Goal: Transaction & Acquisition: Purchase product/service

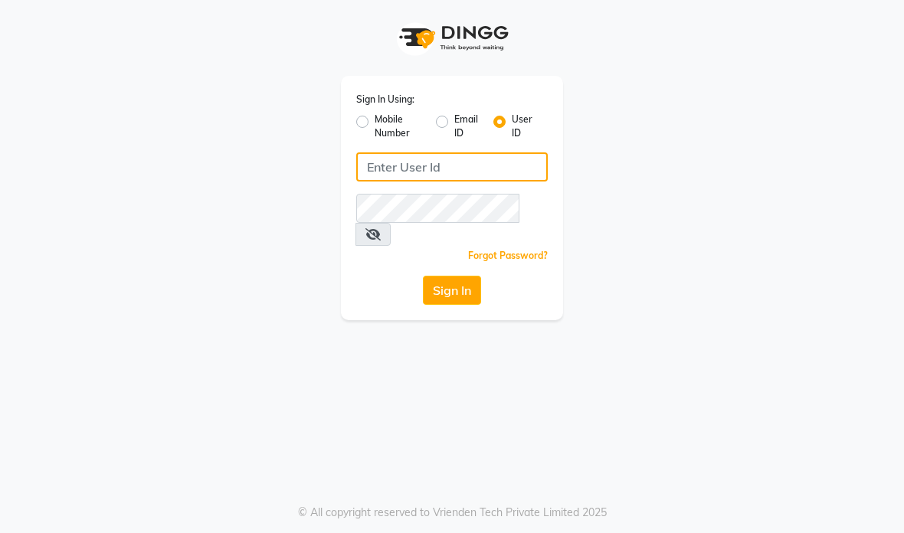
click at [457, 170] on input "Username" at bounding box center [451, 166] width 191 height 29
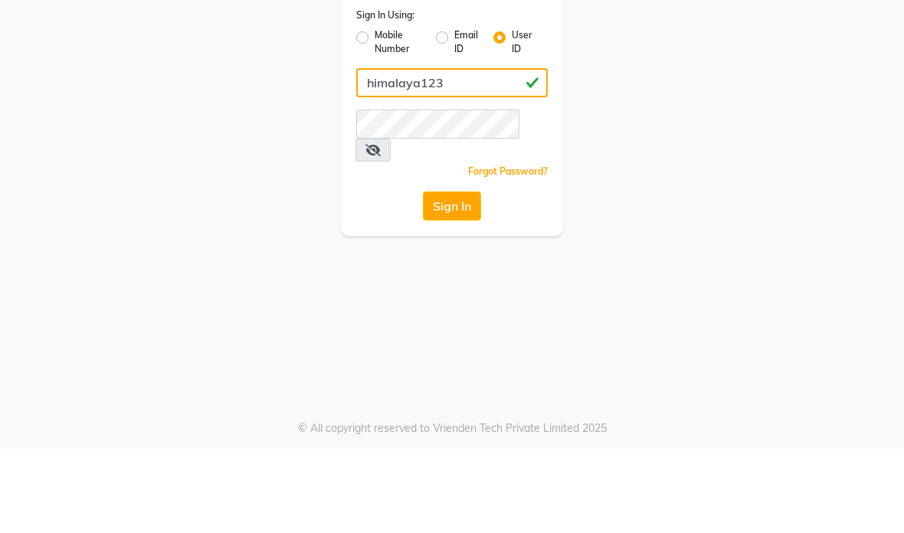
type input "himalaya123"
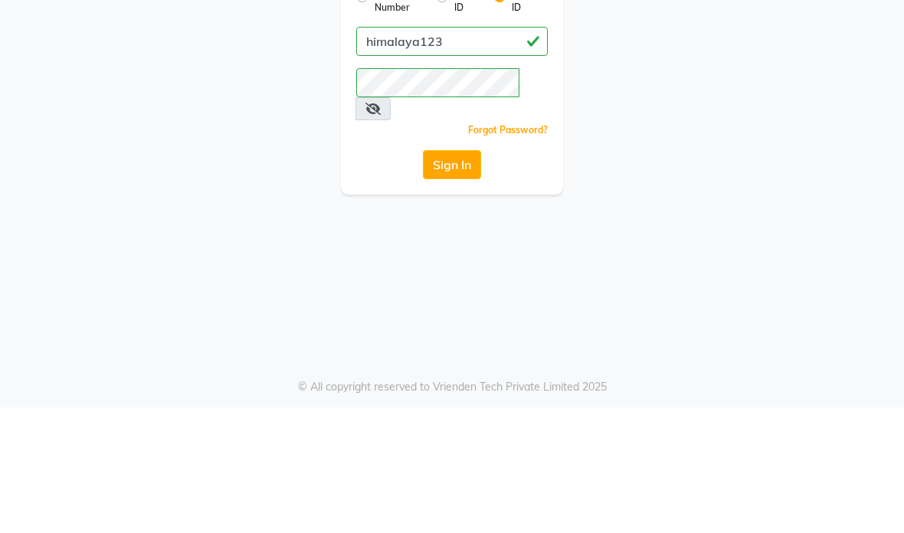
click at [381, 228] on icon at bounding box center [372, 234] width 15 height 12
click at [448, 276] on button "Sign In" at bounding box center [452, 290] width 58 height 29
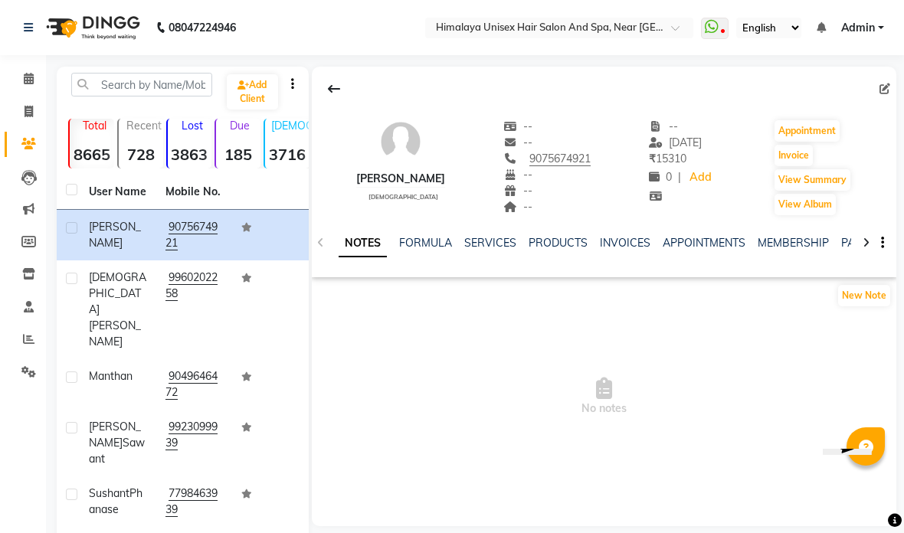
click at [31, 67] on link "Calendar" at bounding box center [23, 79] width 37 height 25
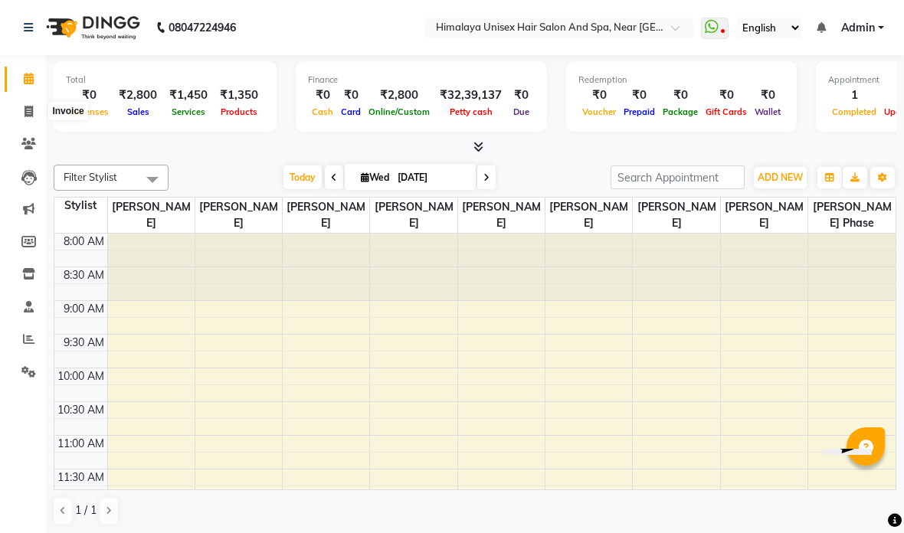
click at [31, 111] on icon at bounding box center [29, 111] width 8 height 11
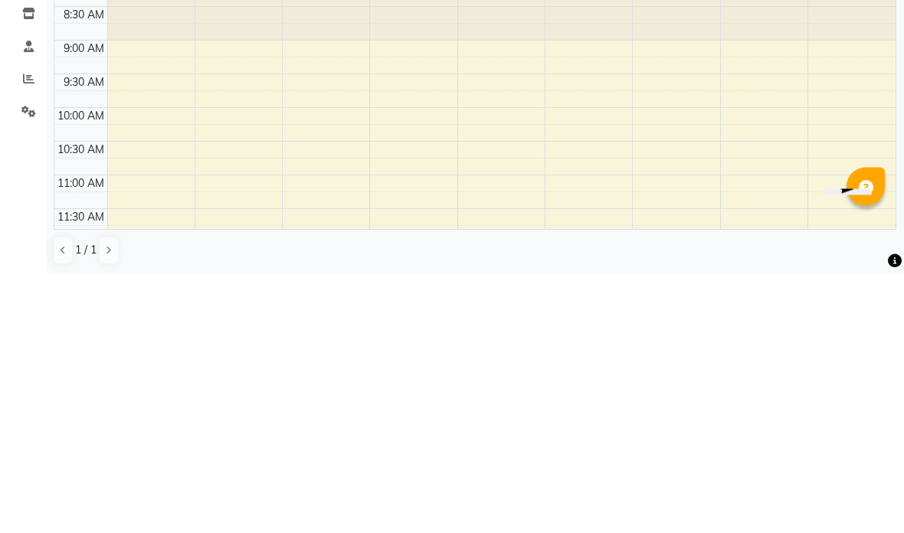
select select "4594"
select select "service"
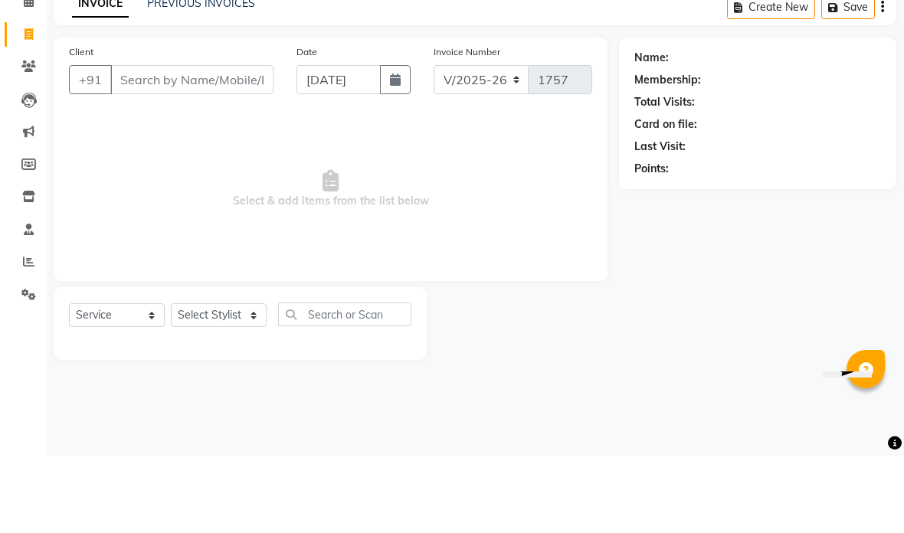
click at [189, 142] on input "Client" at bounding box center [191, 156] width 163 height 29
type input "8483996259"
click at [233, 149] on span "Add Client" at bounding box center [234, 156] width 61 height 15
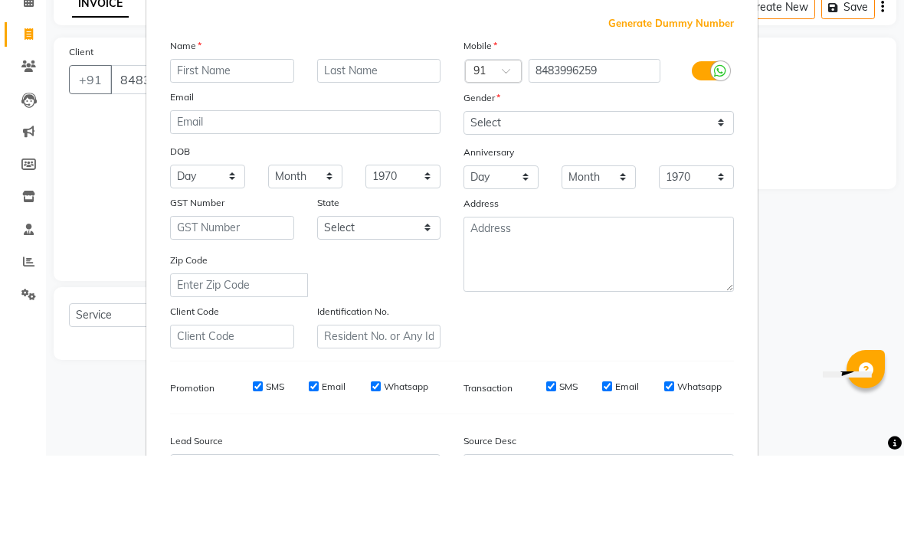
click at [233, 136] on input "text" at bounding box center [232, 148] width 124 height 24
type input "Shweta"
click at [374, 136] on input "text" at bounding box center [379, 148] width 124 height 24
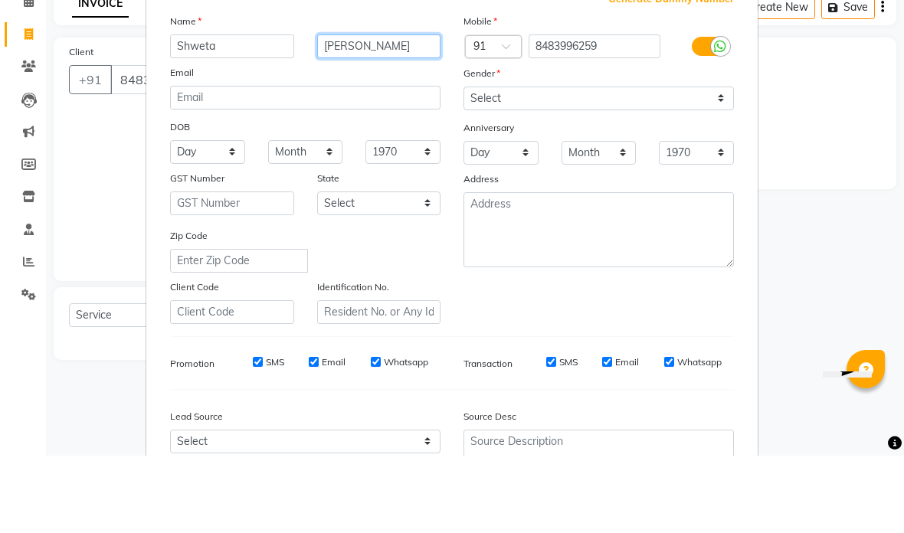
scroll to position [34, 0]
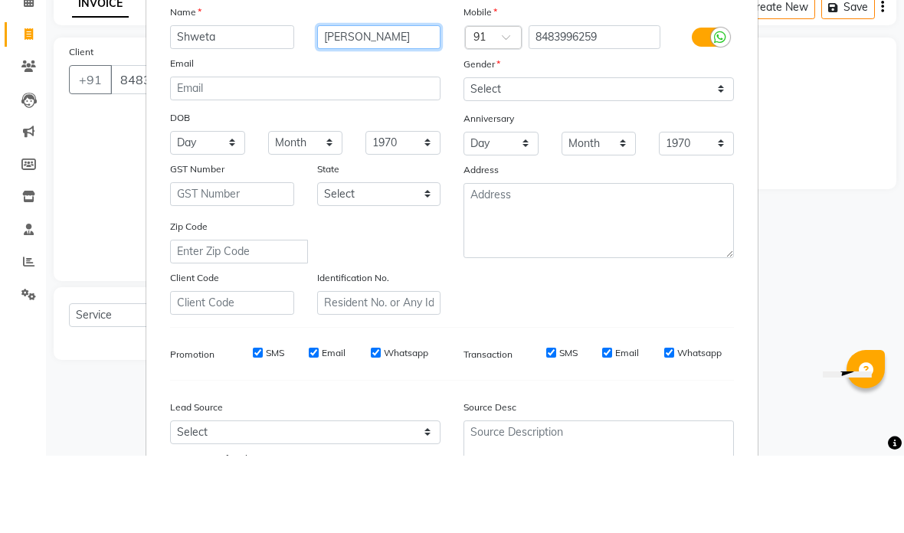
type input "Nawale"
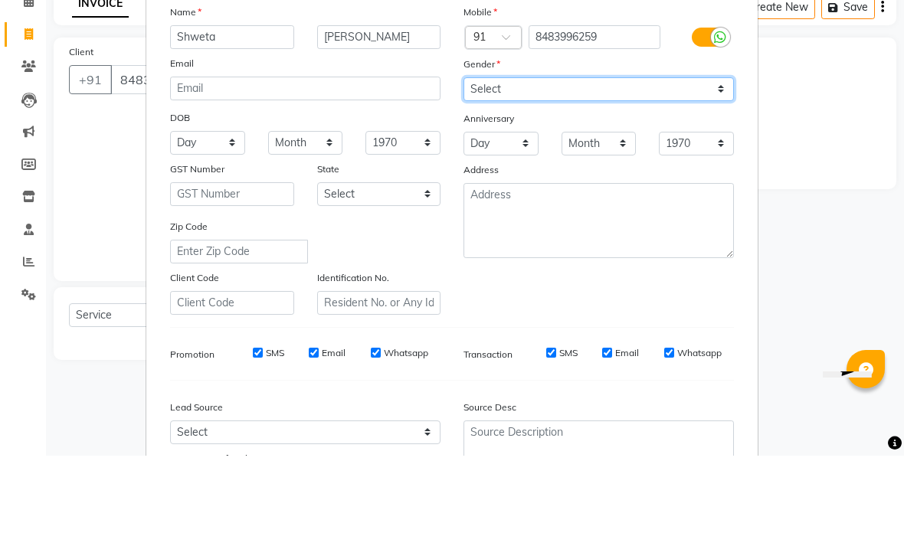
click at [588, 155] on select "Select Male Female Other Prefer Not To Say" at bounding box center [598, 167] width 270 height 24
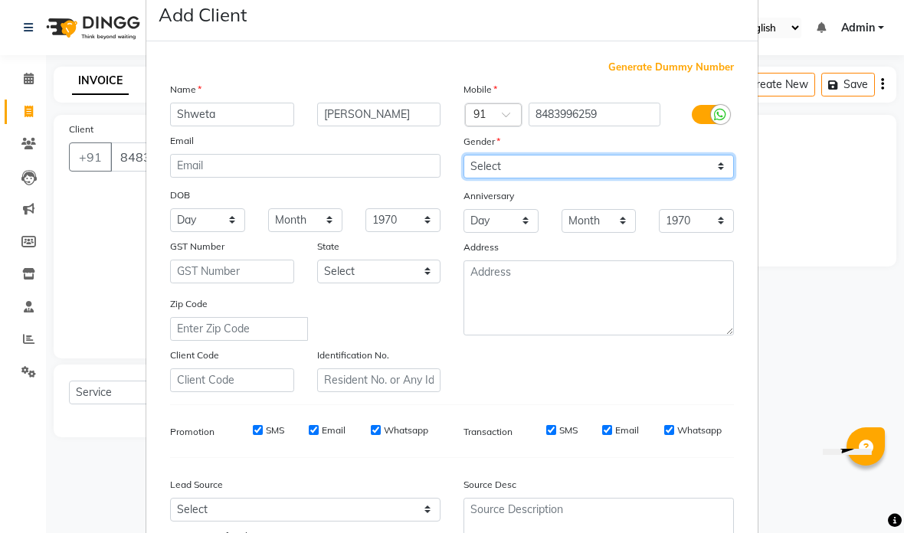
select select "female"
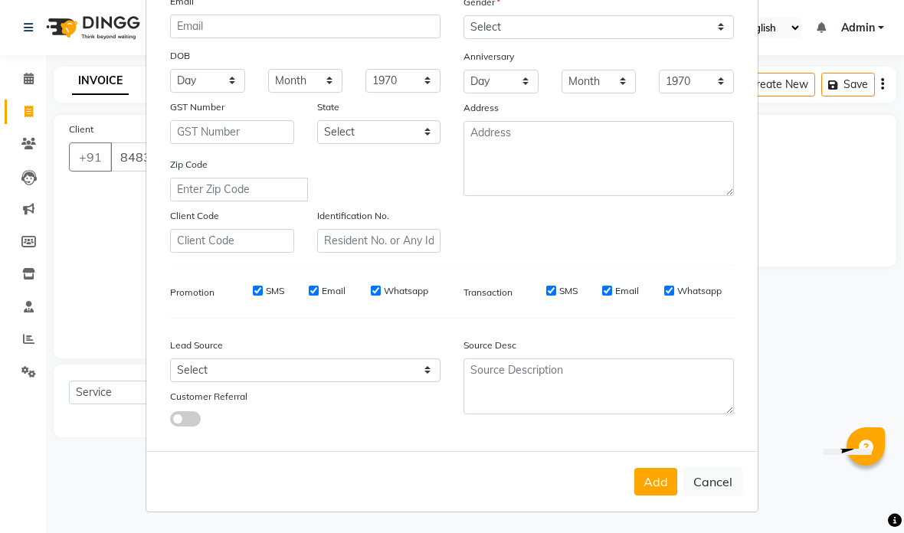
click at [654, 480] on button "Add" at bounding box center [655, 482] width 43 height 28
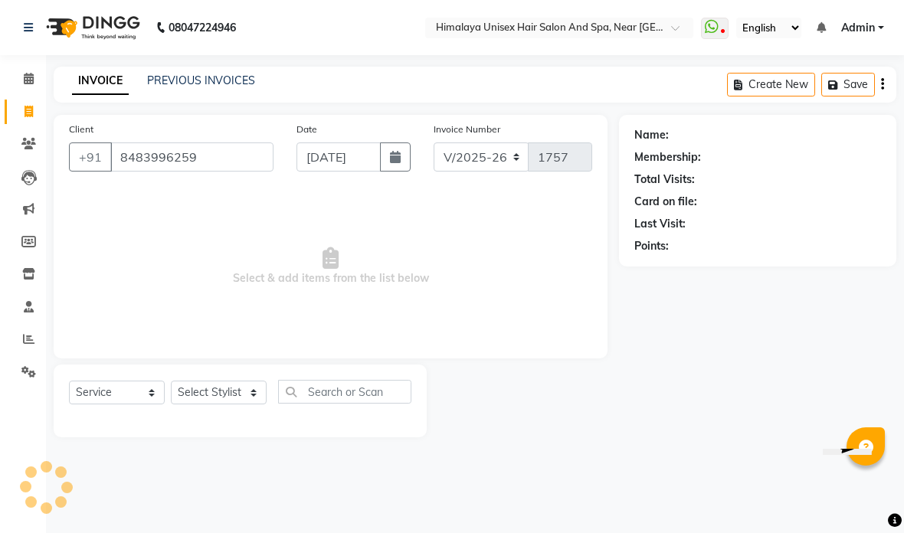
select select
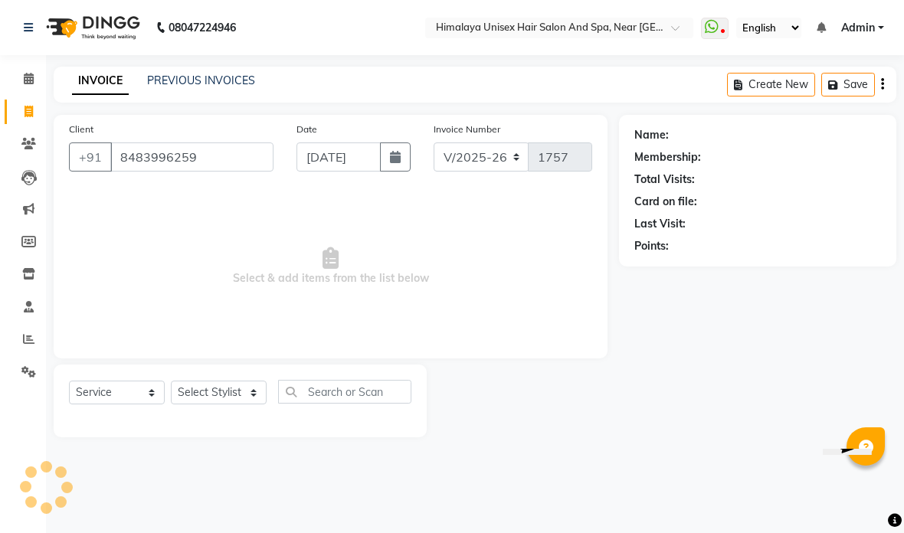
select select
checkbox input "false"
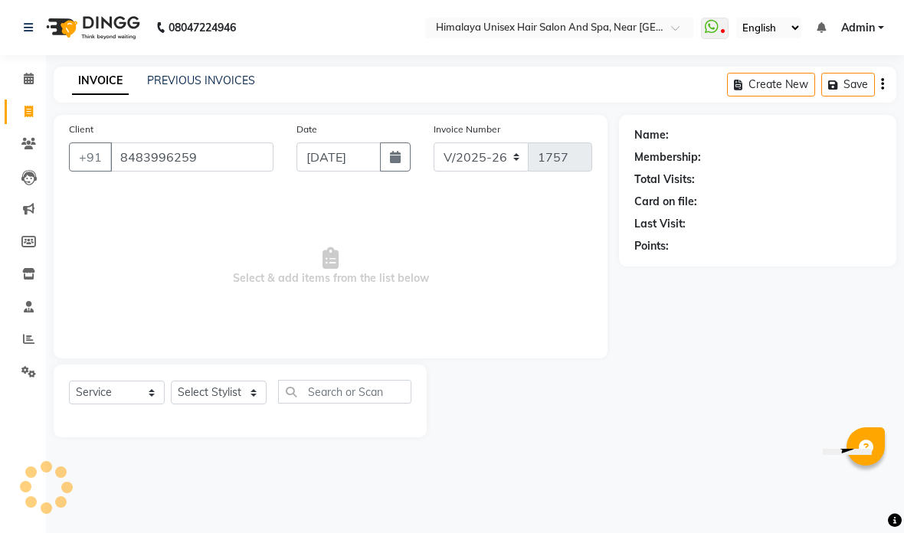
checkbox input "false"
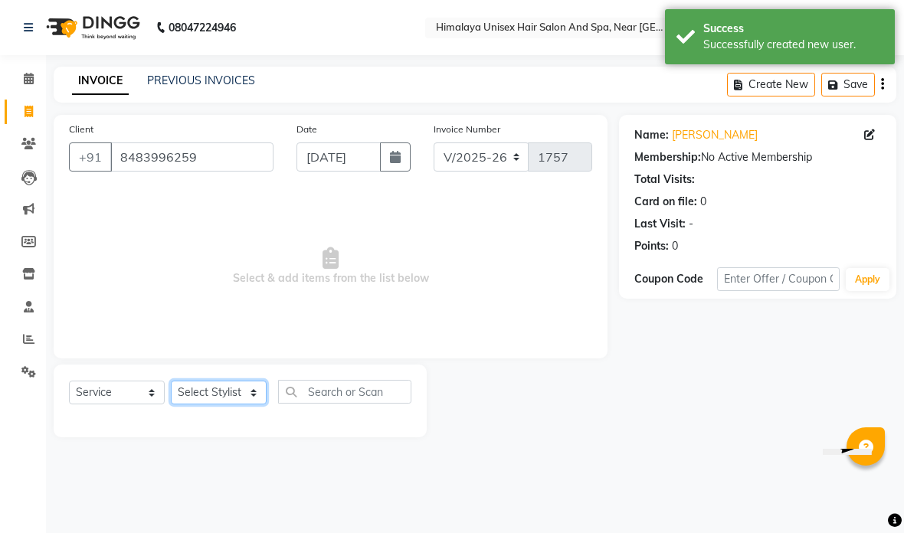
click at [249, 386] on select "Select Stylist Avantika Phase Ganesh Gosavi Mahesh Sawant nakul tadas prasad ka…" at bounding box center [219, 393] width 96 height 24
select select "26948"
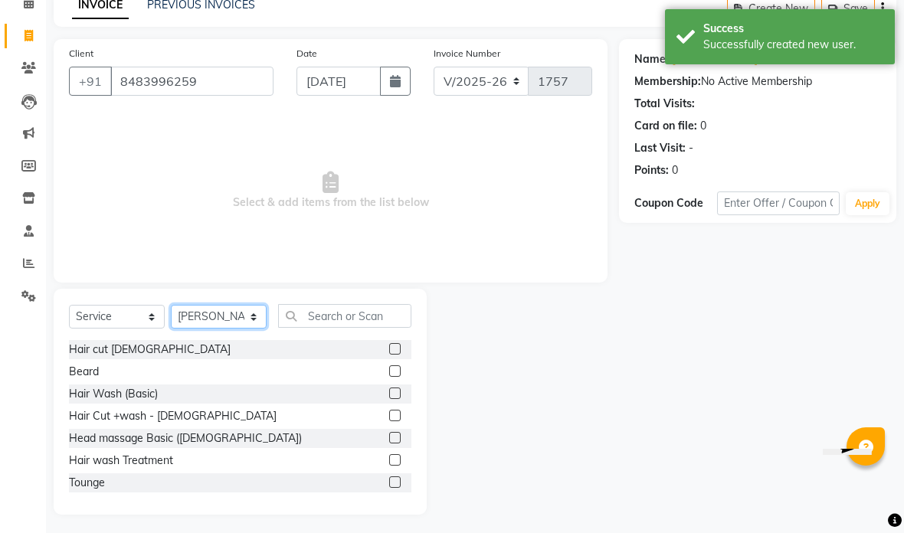
scroll to position [80, 0]
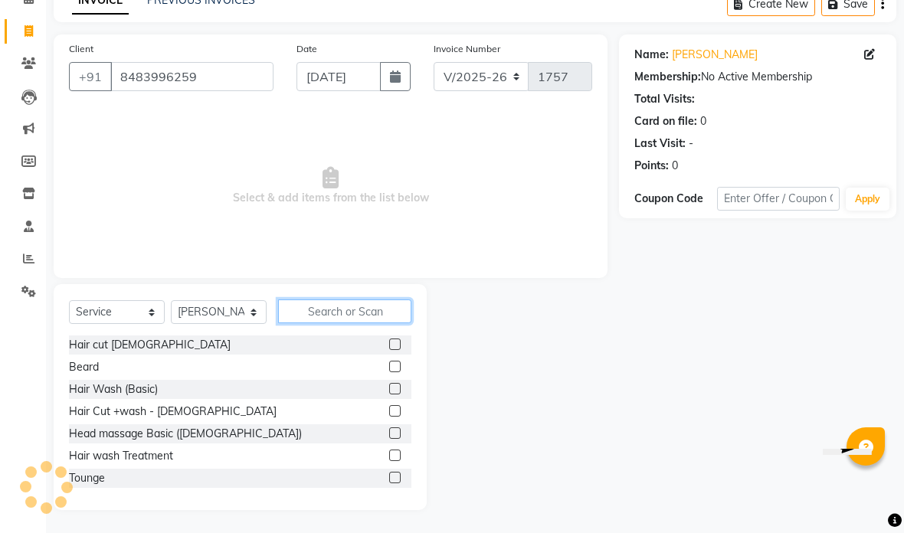
click at [358, 301] on input "text" at bounding box center [344, 311] width 133 height 24
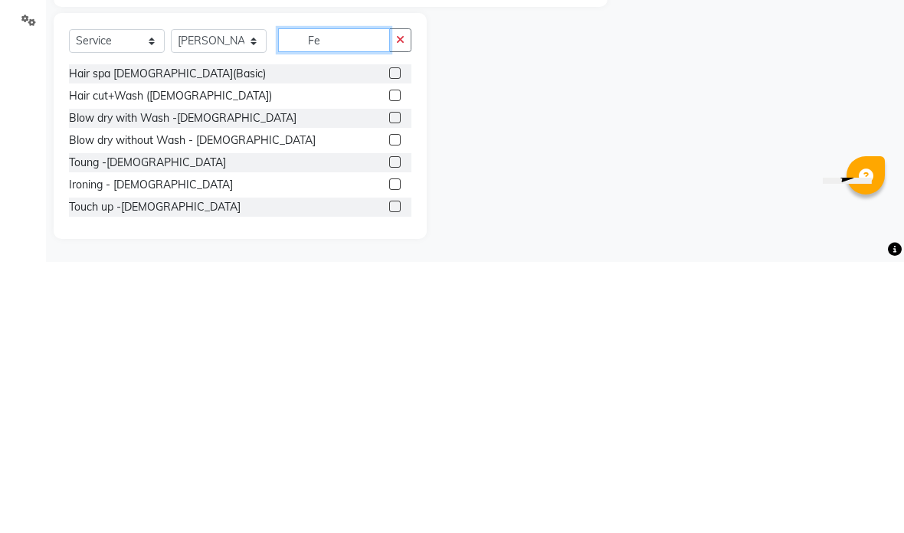
type input "Fe"
click at [127, 359] on div "Hair cut+Wash (Female)" at bounding box center [170, 367] width 203 height 16
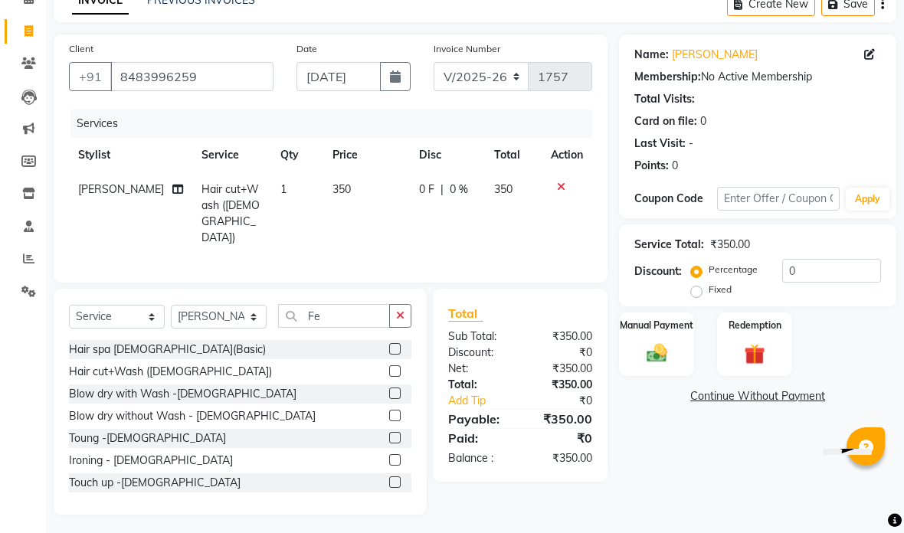
click at [118, 364] on div "Hair cut+Wash (Female)" at bounding box center [170, 372] width 203 height 16
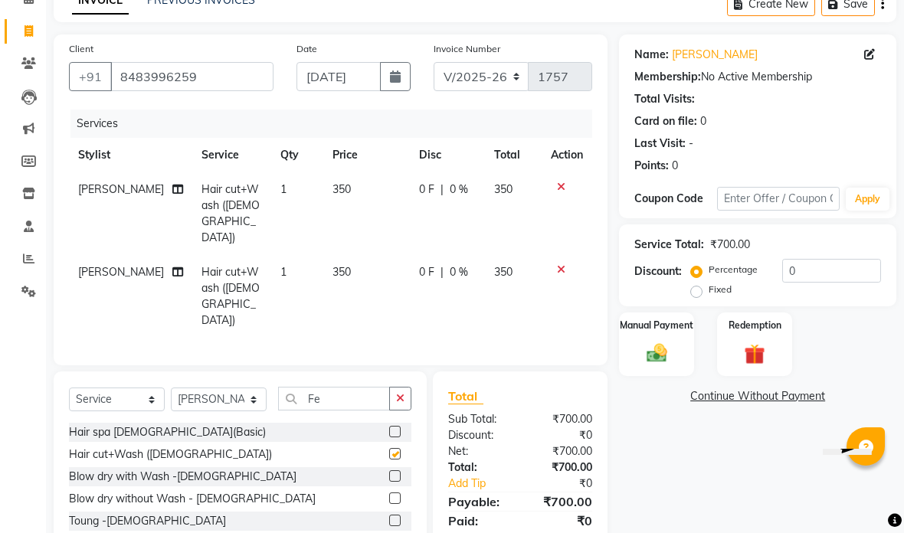
checkbox input "false"
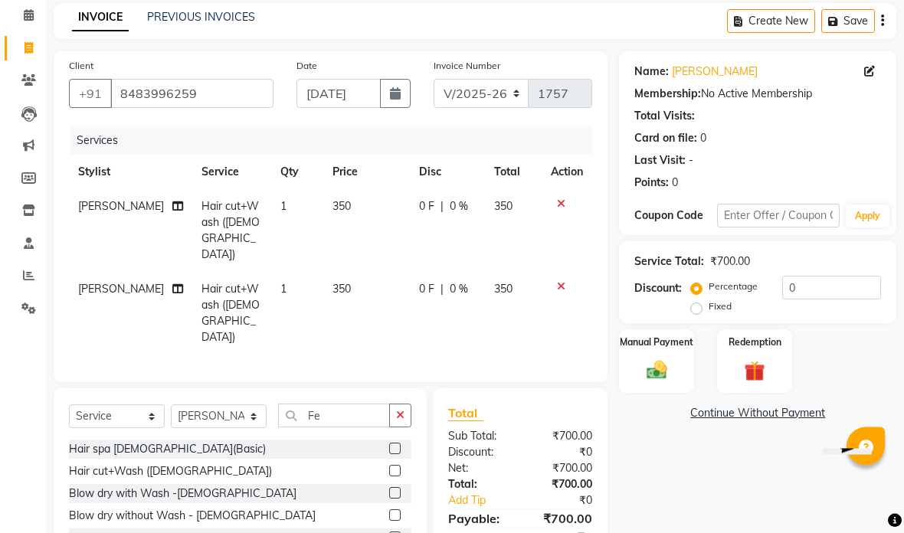
scroll to position [47, 0]
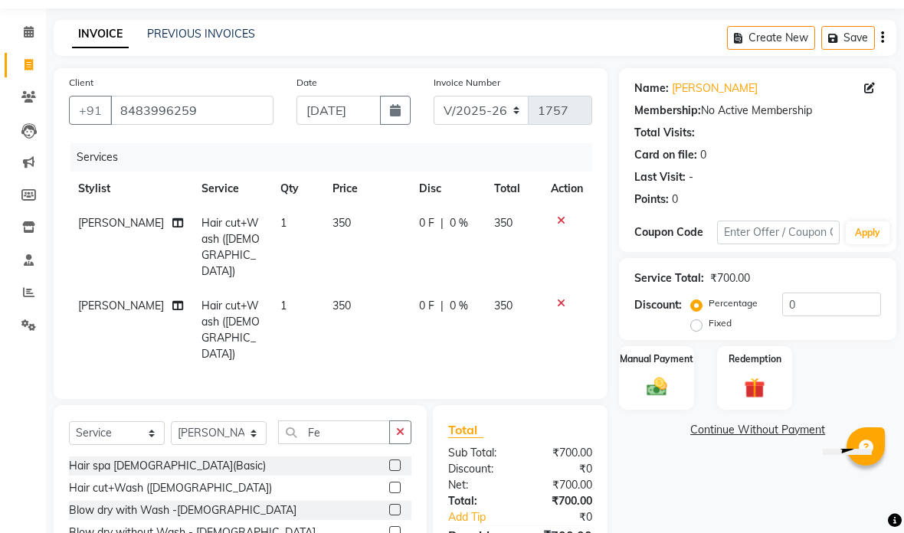
click at [676, 376] on div "Manual Payment" at bounding box center [656, 378] width 75 height 64
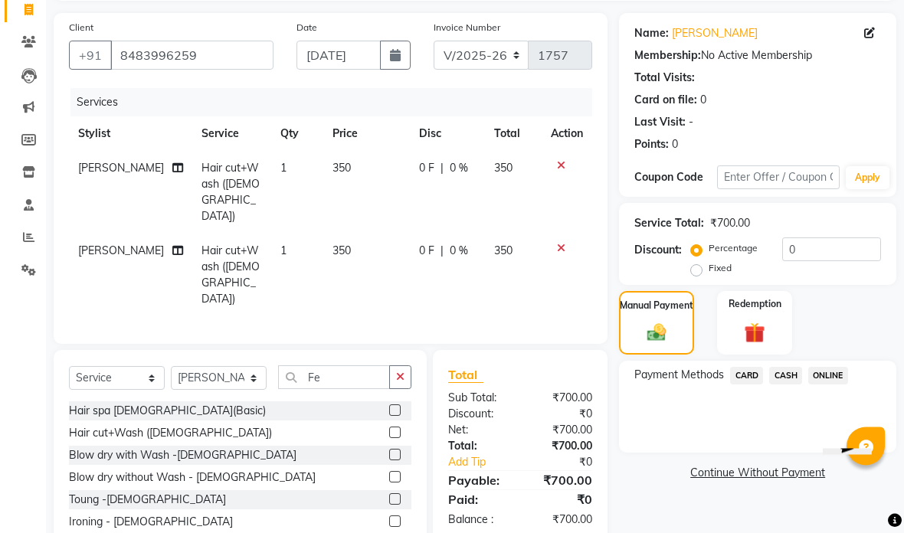
scroll to position [103, 0]
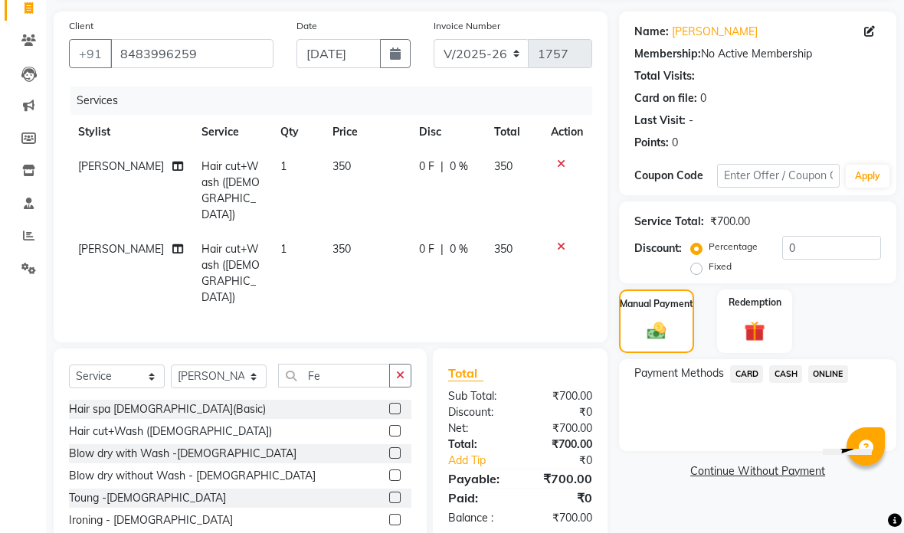
click at [780, 371] on span "CASH" at bounding box center [785, 374] width 33 height 18
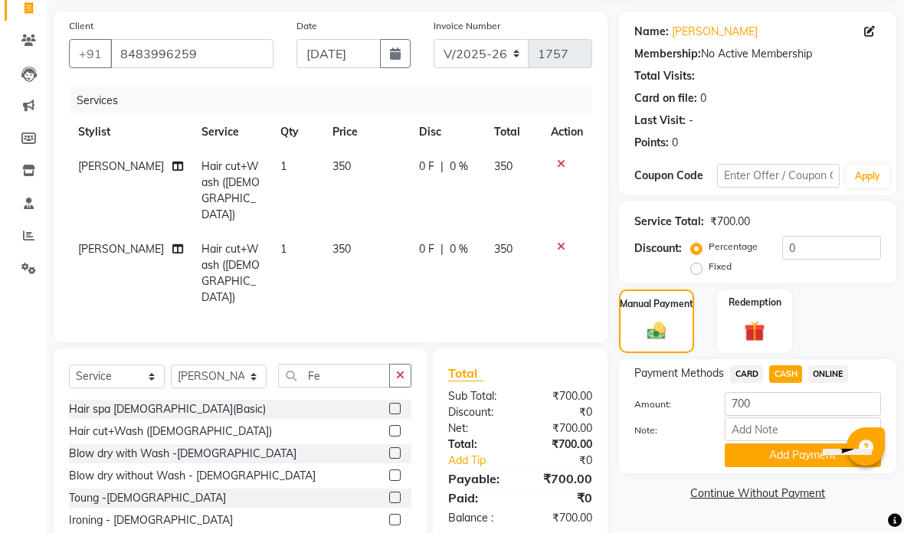
click at [751, 456] on button "Add Payment" at bounding box center [803, 455] width 156 height 24
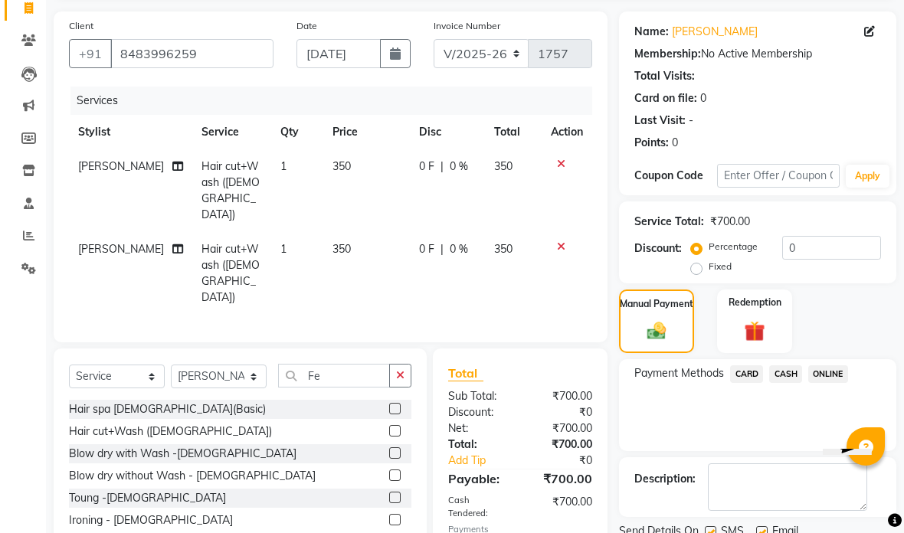
scroll to position [102, 0]
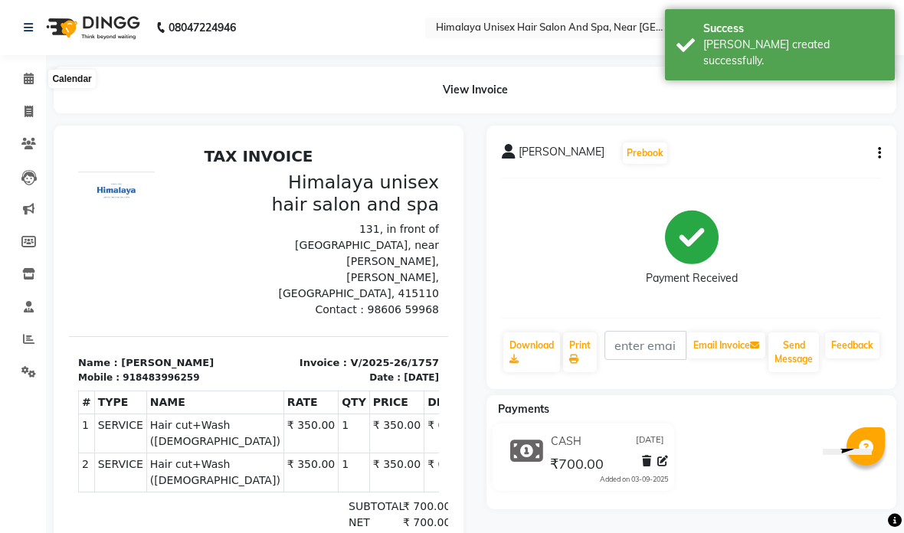
click at [24, 74] on icon at bounding box center [29, 78] width 10 height 11
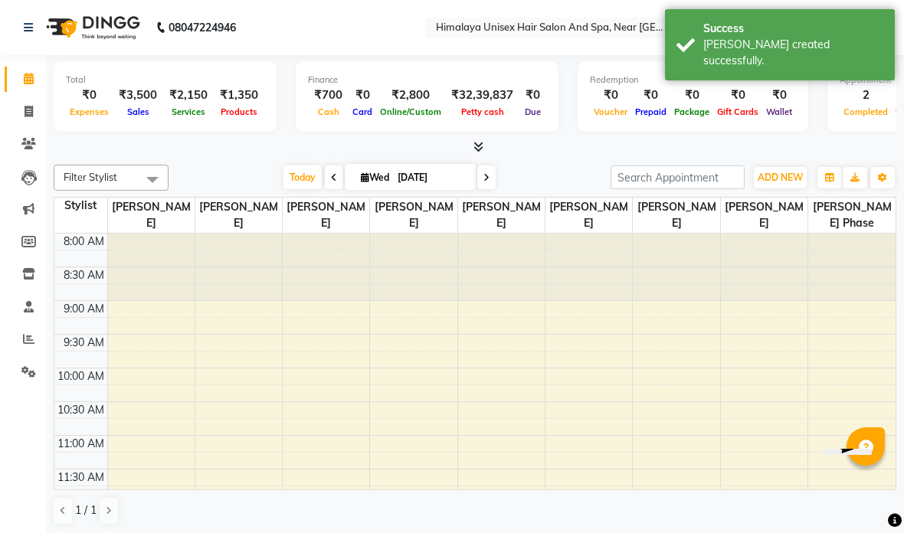
click at [26, 90] on link "Calendar" at bounding box center [23, 79] width 37 height 25
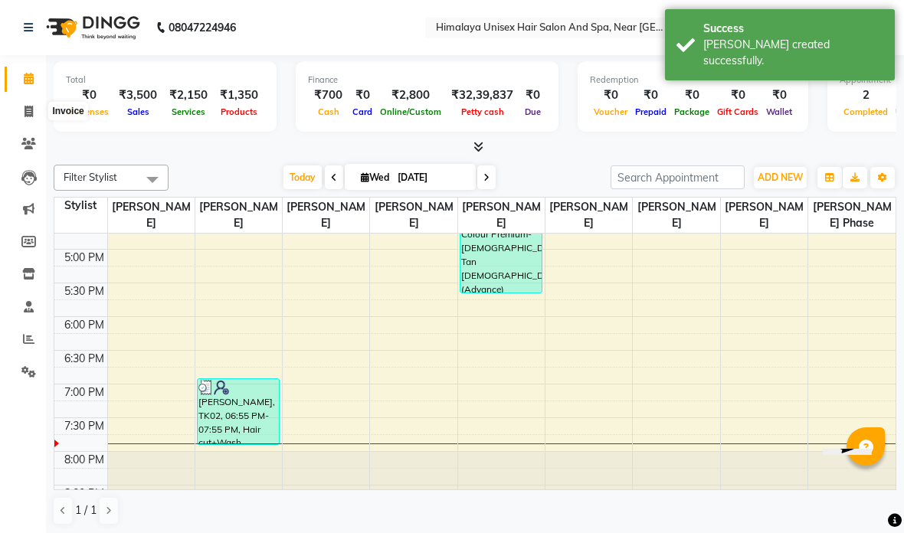
click at [29, 115] on icon at bounding box center [29, 111] width 8 height 11
select select "4594"
select select "service"
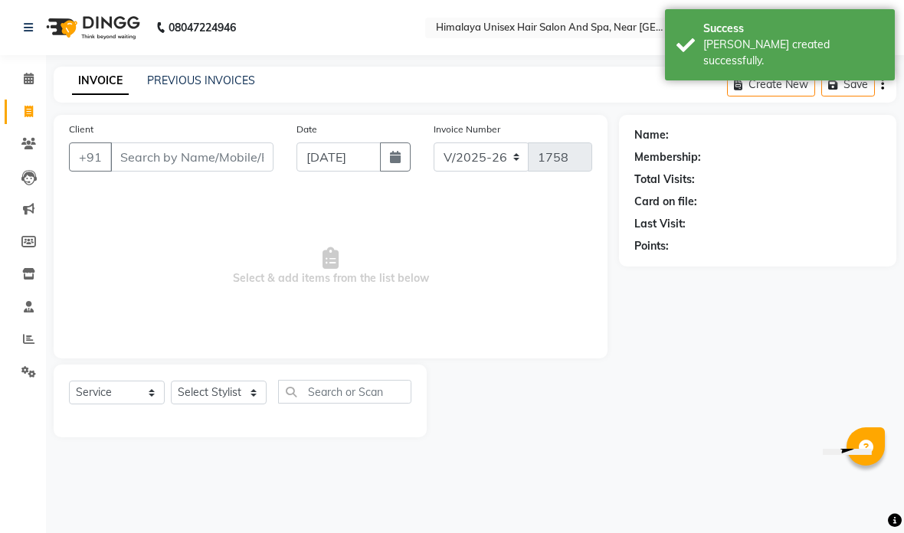
click at [211, 82] on link "PREVIOUS INVOICES" at bounding box center [201, 81] width 108 height 14
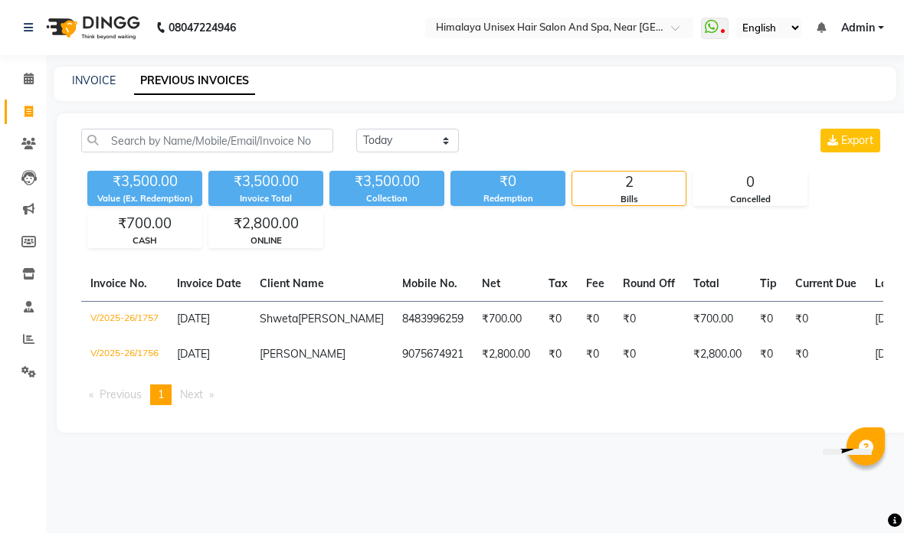
click at [393, 365] on td "9075674921" at bounding box center [433, 354] width 80 height 35
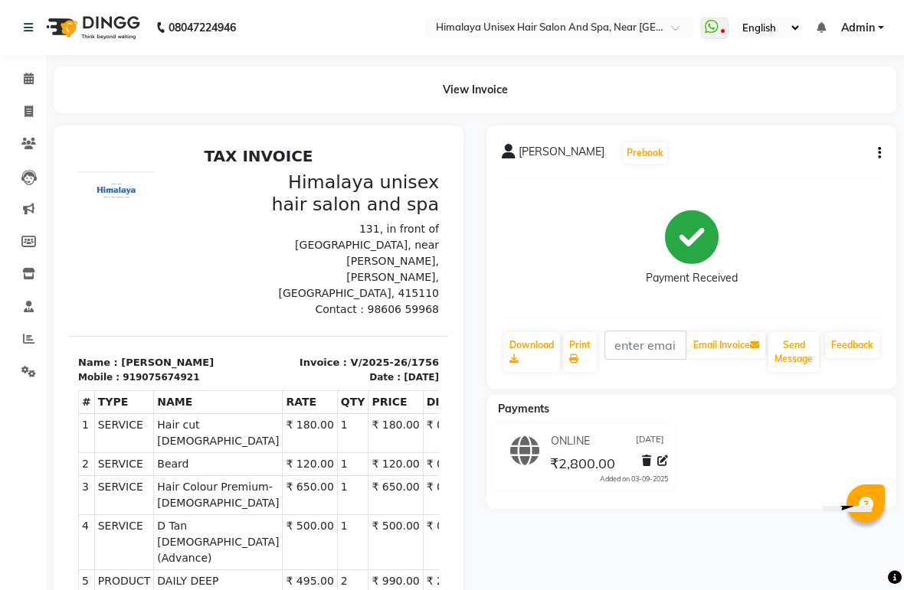
click at [506, 102] on div "View Invoice" at bounding box center [475, 90] width 842 height 47
click at [503, 74] on div "View Invoice" at bounding box center [475, 90] width 842 height 47
click at [469, 90] on div "View Invoice" at bounding box center [475, 90] width 842 height 47
click at [875, 28] on span "Admin" at bounding box center [858, 28] width 34 height 16
click at [836, 198] on div "Payment Received" at bounding box center [691, 248] width 379 height 115
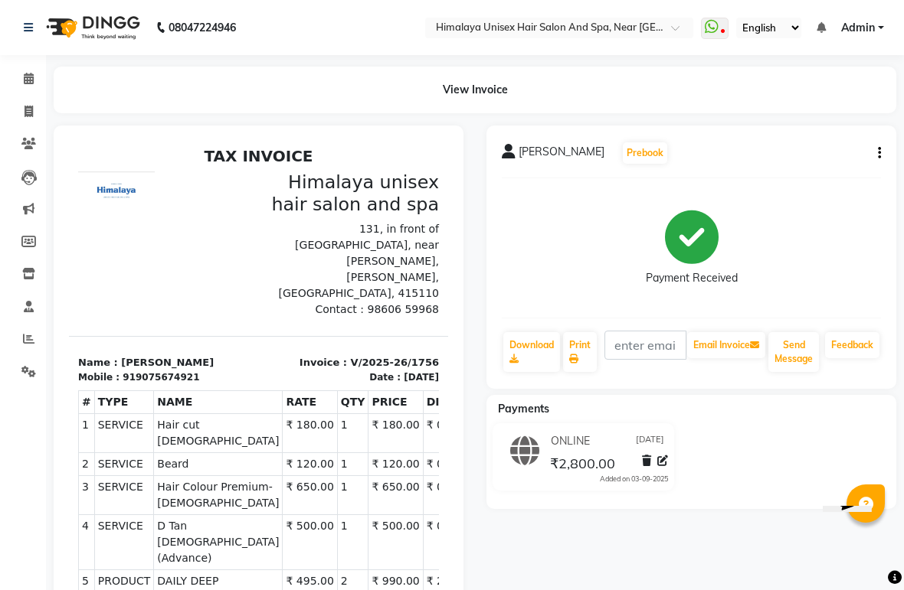
click at [762, 213] on div "Payment Received" at bounding box center [691, 248] width 379 height 115
click at [780, 90] on div "View Invoice" at bounding box center [475, 90] width 842 height 47
click at [494, 72] on div "View Invoice" at bounding box center [475, 90] width 842 height 47
click at [472, 78] on div "View Invoice" at bounding box center [475, 90] width 842 height 47
click at [506, 149] on icon at bounding box center [509, 151] width 14 height 15
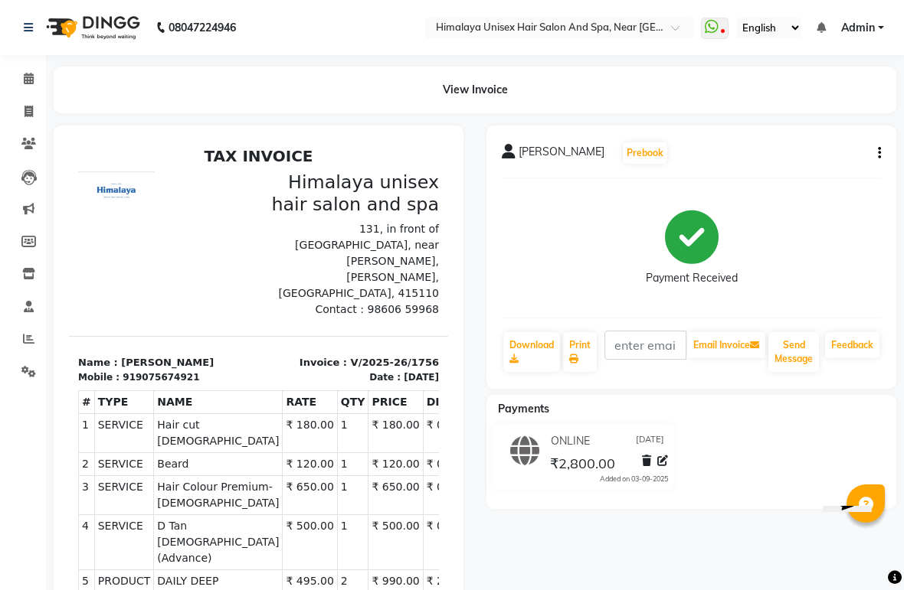
click at [606, 244] on div "Payment Received" at bounding box center [691, 248] width 379 height 115
click at [623, 151] on button "Prebook" at bounding box center [645, 152] width 44 height 21
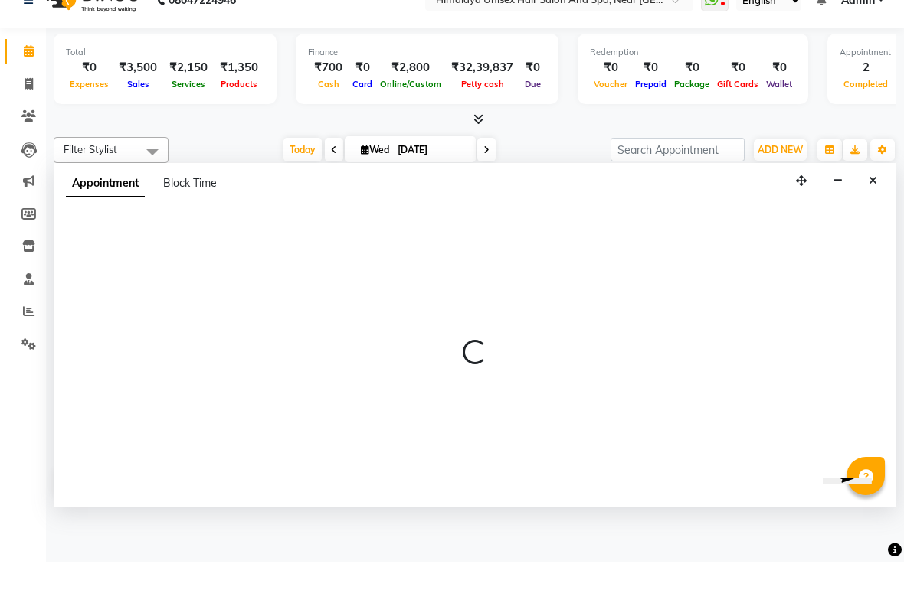
select select "26957"
select select "tentative"
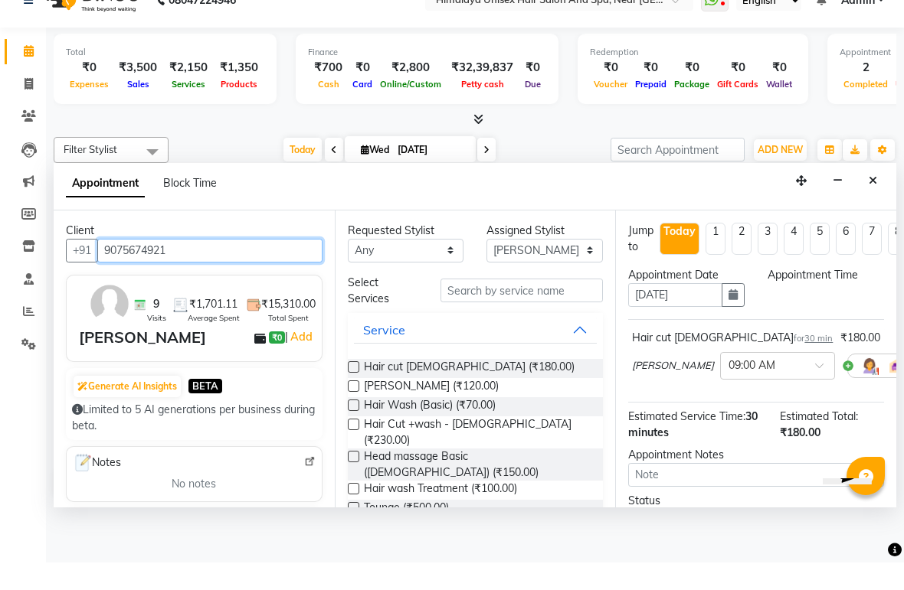
select select "540"
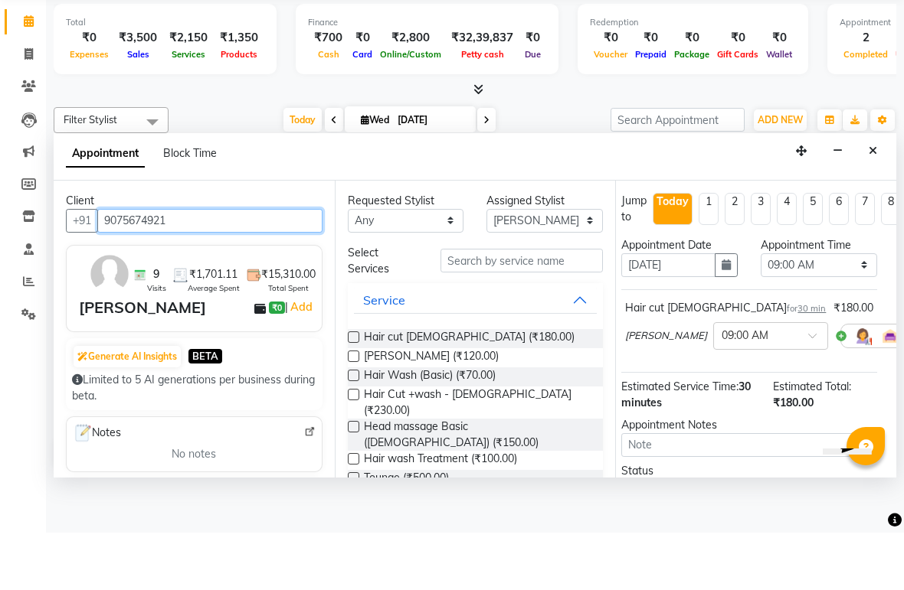
scroll to position [0, 7]
click at [670, 251] on div "Today" at bounding box center [672, 259] width 32 height 16
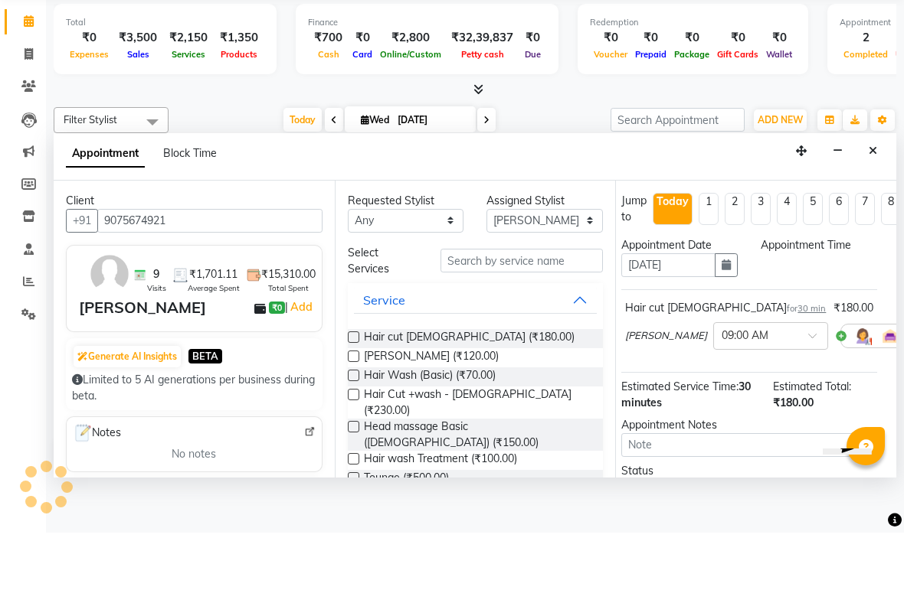
scroll to position [620, 0]
select select "540"
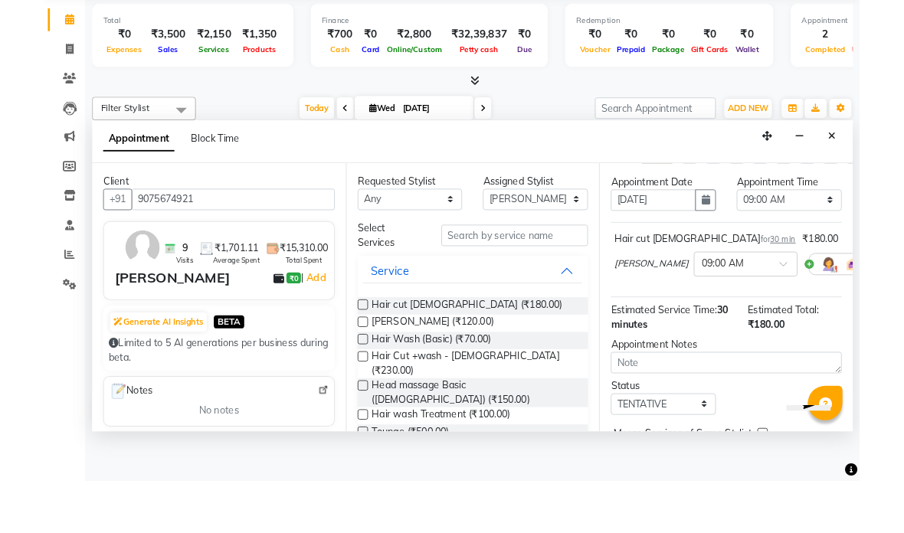
scroll to position [0, 0]
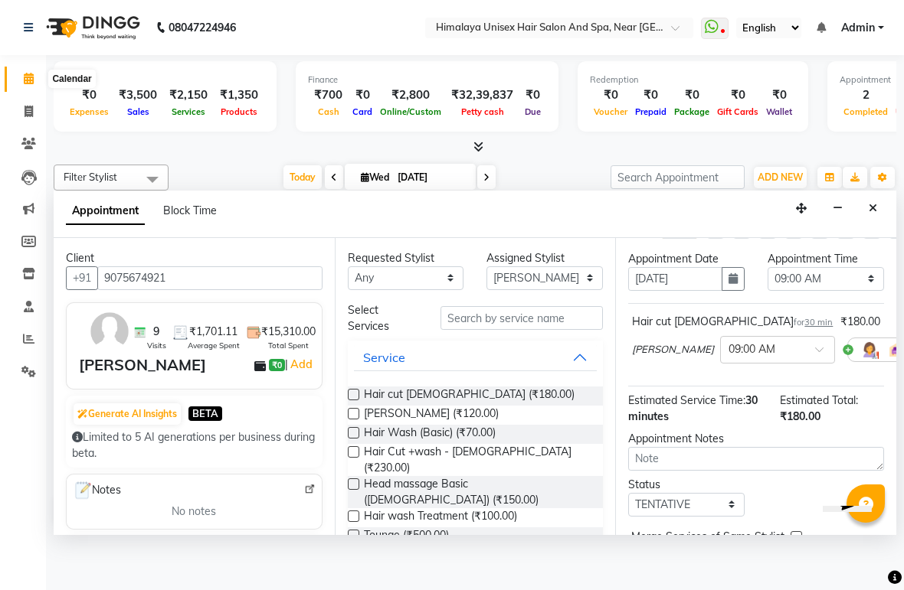
click at [29, 80] on icon at bounding box center [29, 78] width 10 height 11
click at [28, 111] on icon at bounding box center [29, 111] width 8 height 11
select select "4594"
select select "service"
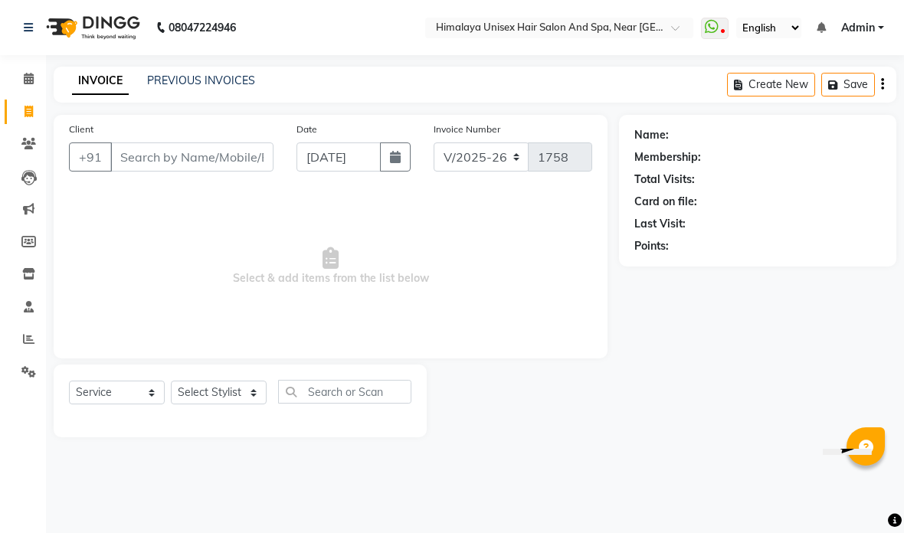
click at [222, 77] on link "PREVIOUS INVOICES" at bounding box center [201, 81] width 108 height 14
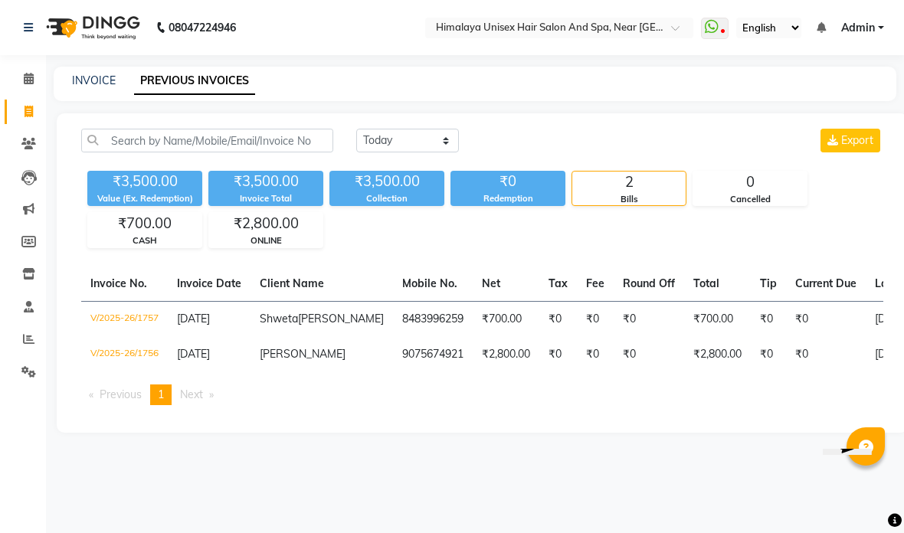
click at [473, 368] on td "₹2,800.00" at bounding box center [506, 354] width 67 height 35
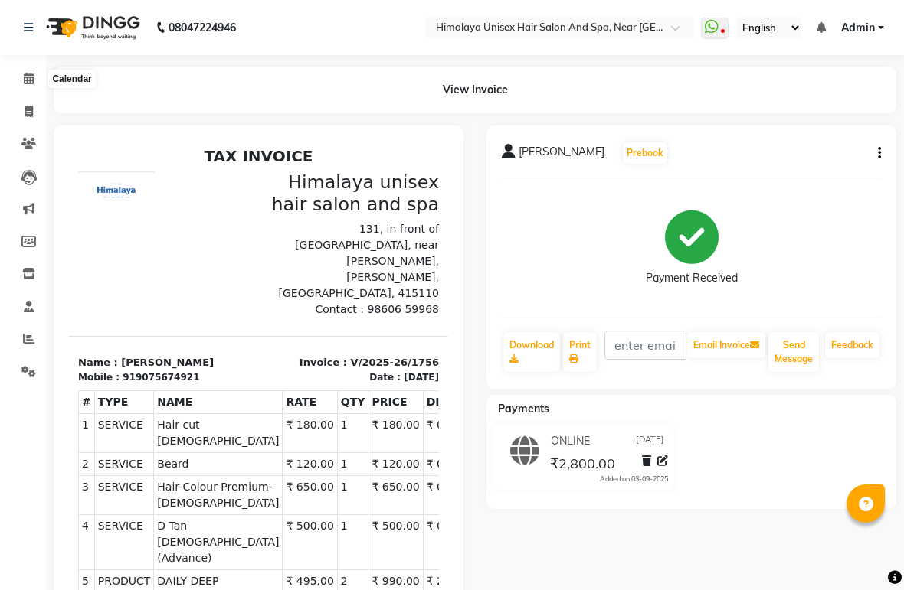
click at [27, 75] on icon at bounding box center [29, 78] width 10 height 11
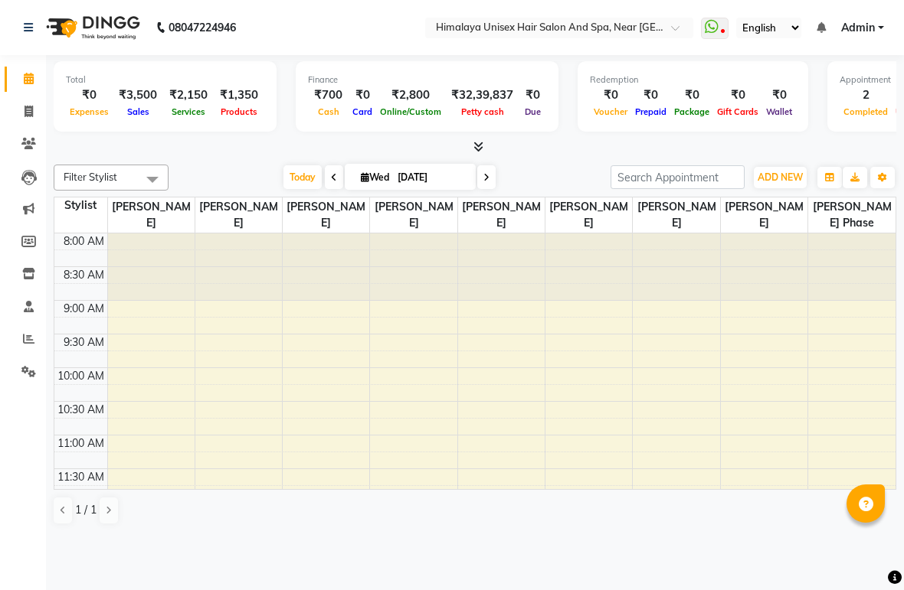
click at [25, 80] on icon at bounding box center [29, 78] width 10 height 11
click at [30, 109] on icon at bounding box center [29, 111] width 8 height 11
select select "4594"
select select "service"
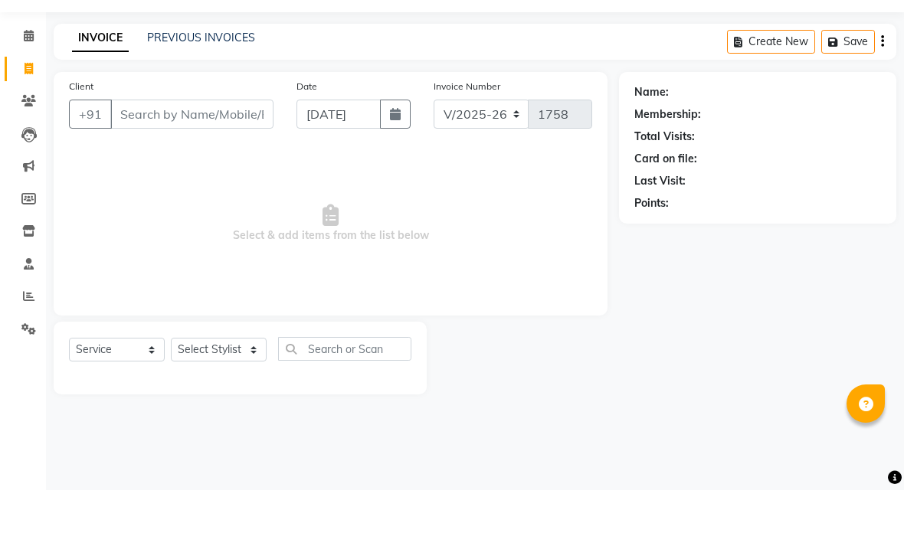
click at [178, 142] on input "Client" at bounding box center [191, 156] width 163 height 29
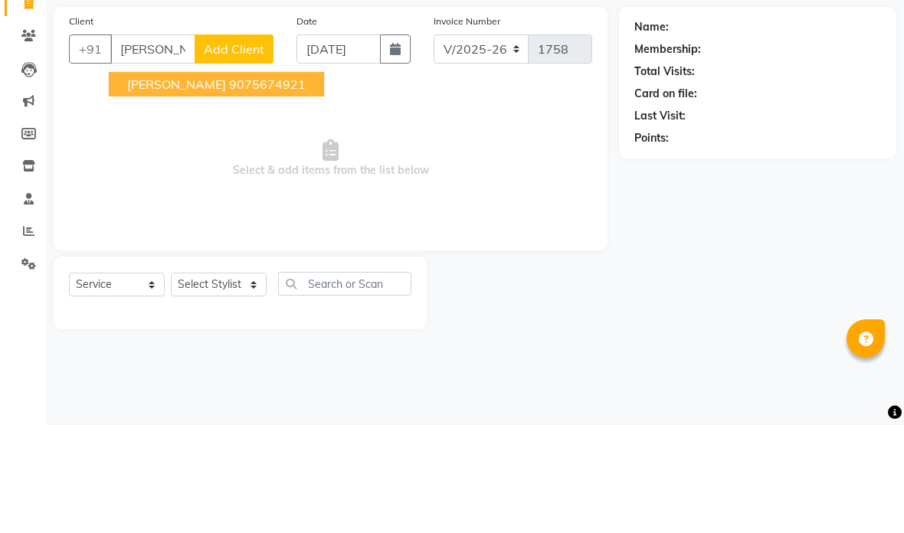
click at [229, 185] on ngb-highlight "9075674921" at bounding box center [267, 192] width 77 height 15
type input "9075674921"
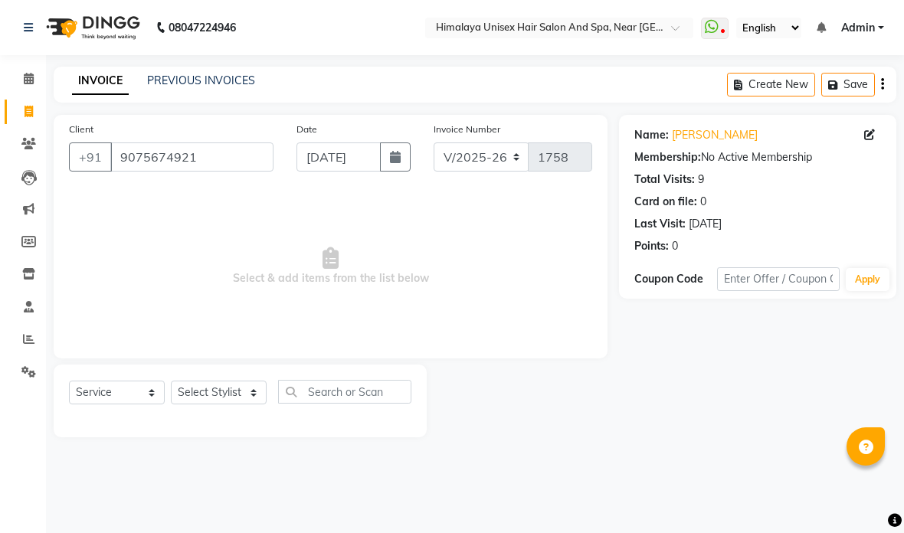
click at [692, 129] on link "Jivan Patil" at bounding box center [715, 135] width 86 height 16
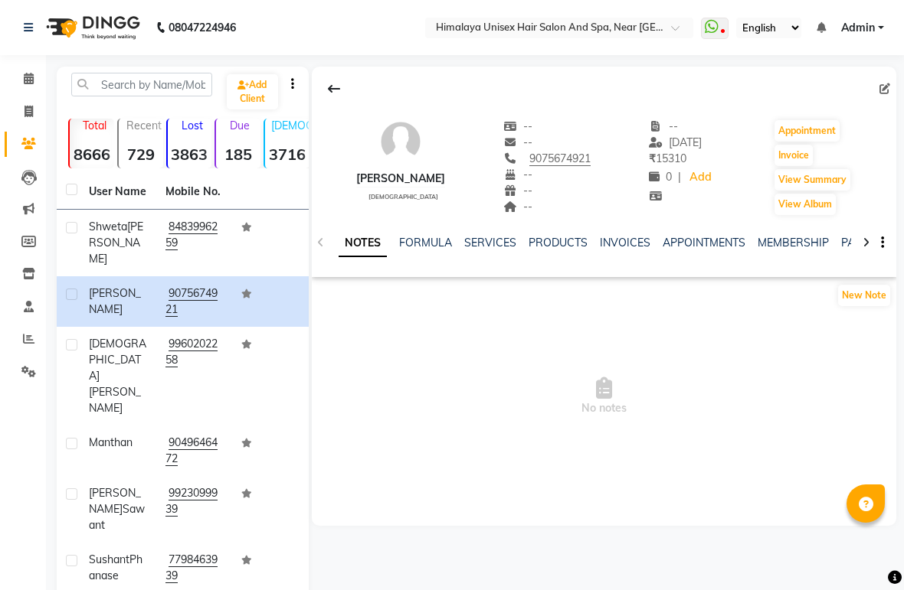
click at [486, 237] on link "SERVICES" at bounding box center [490, 243] width 52 height 14
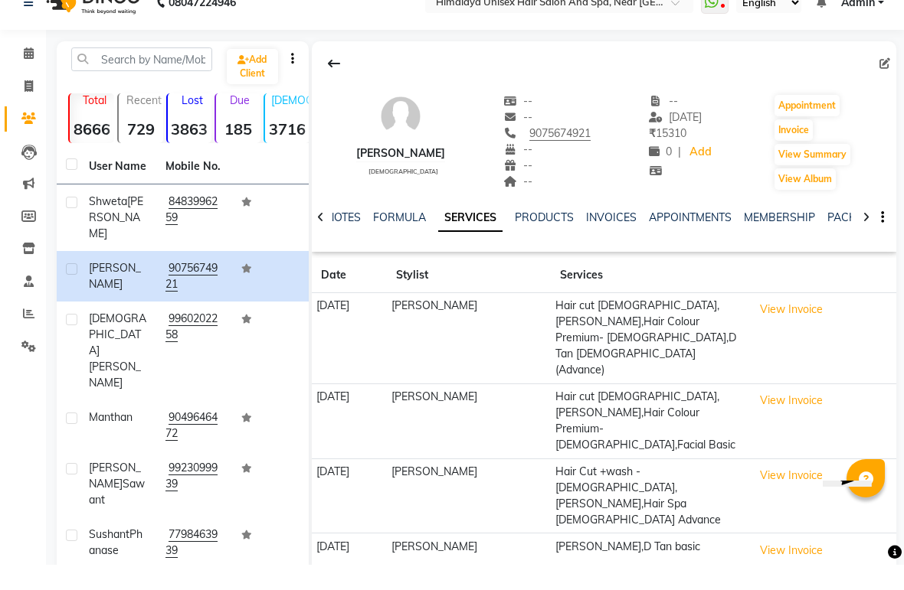
click at [813, 323] on button "View Invoice" at bounding box center [791, 335] width 77 height 24
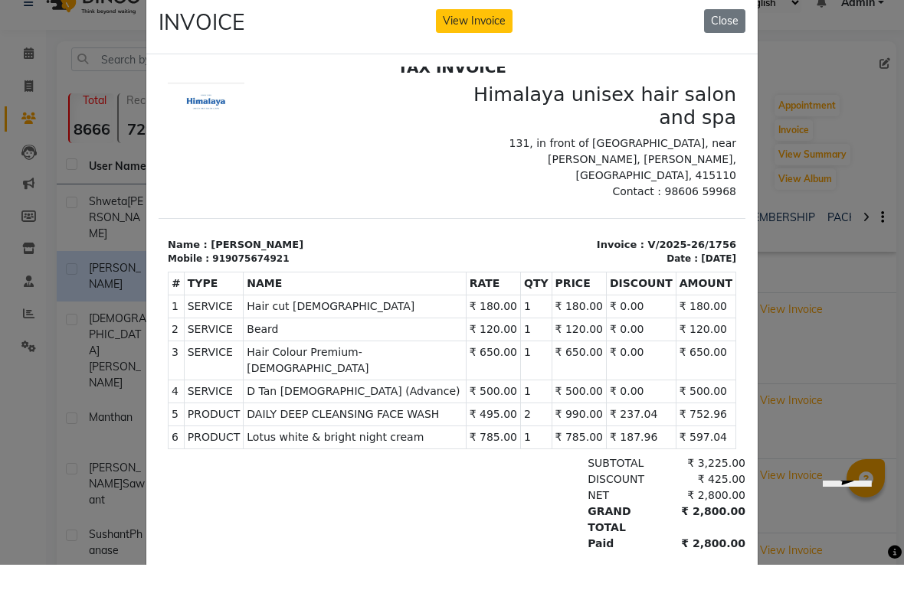
scroll to position [12, 0]
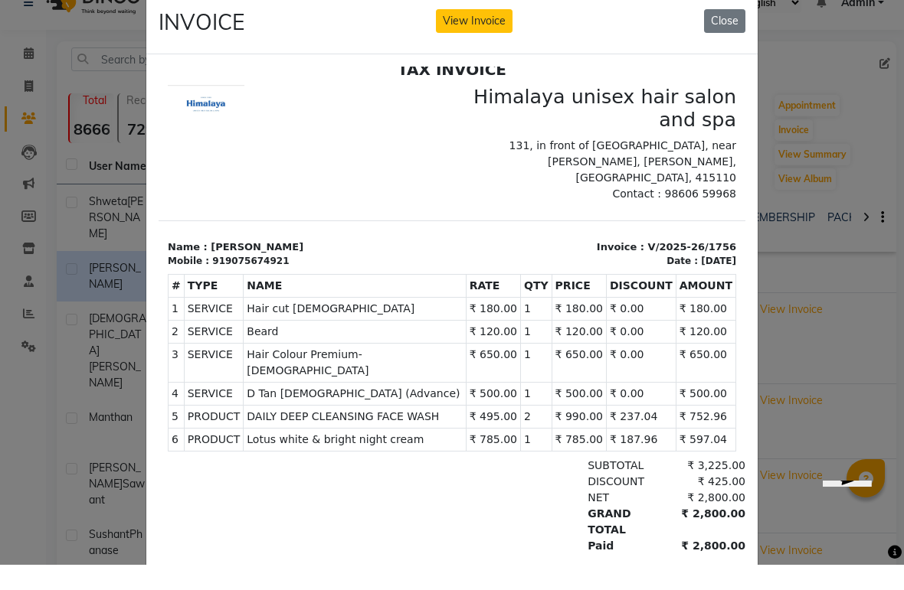
click at [724, 34] on button "Close" at bounding box center [724, 46] width 41 height 24
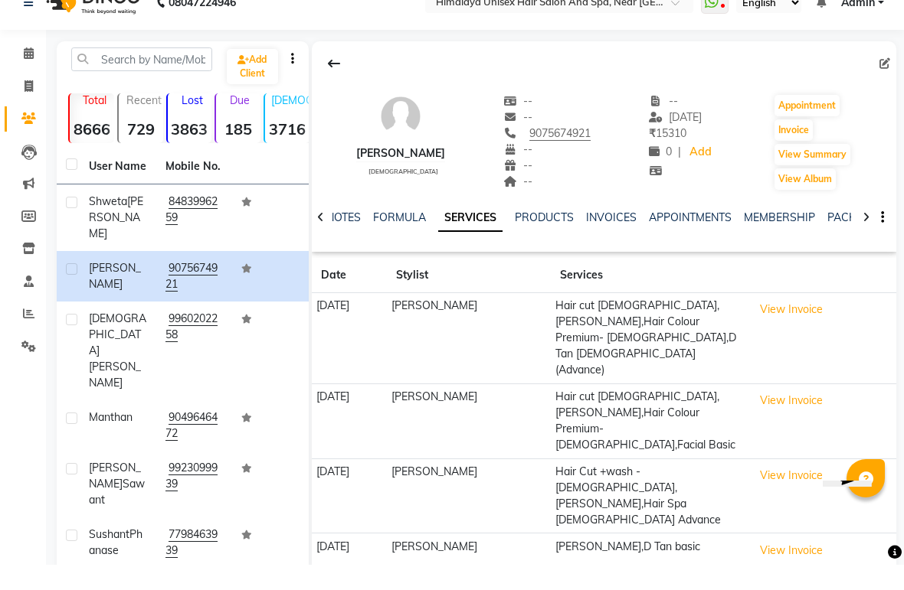
click at [780, 323] on button "View Invoice" at bounding box center [791, 335] width 77 height 24
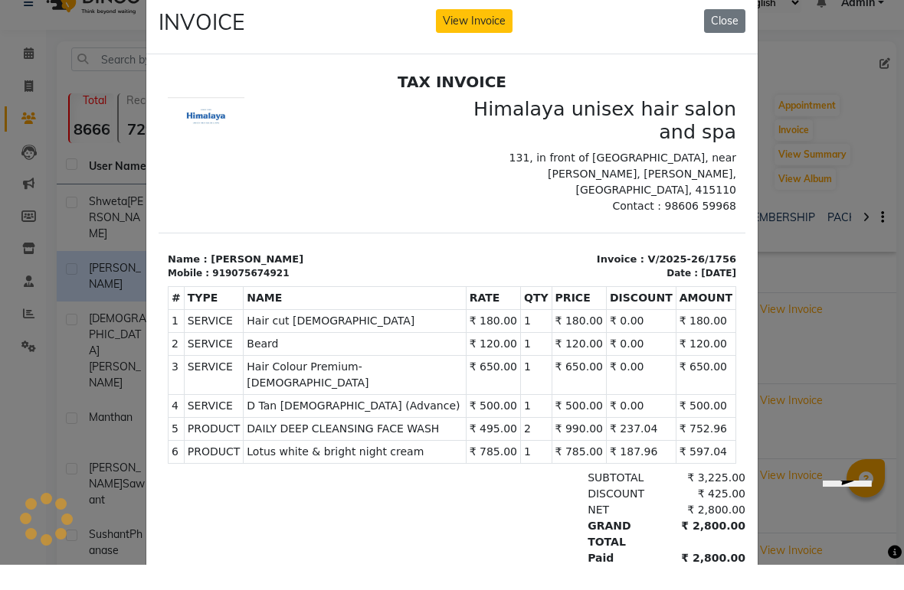
scroll to position [0, 0]
click at [843, 279] on ngb-modal-window "INVOICE View Invoice Close" at bounding box center [452, 295] width 904 height 590
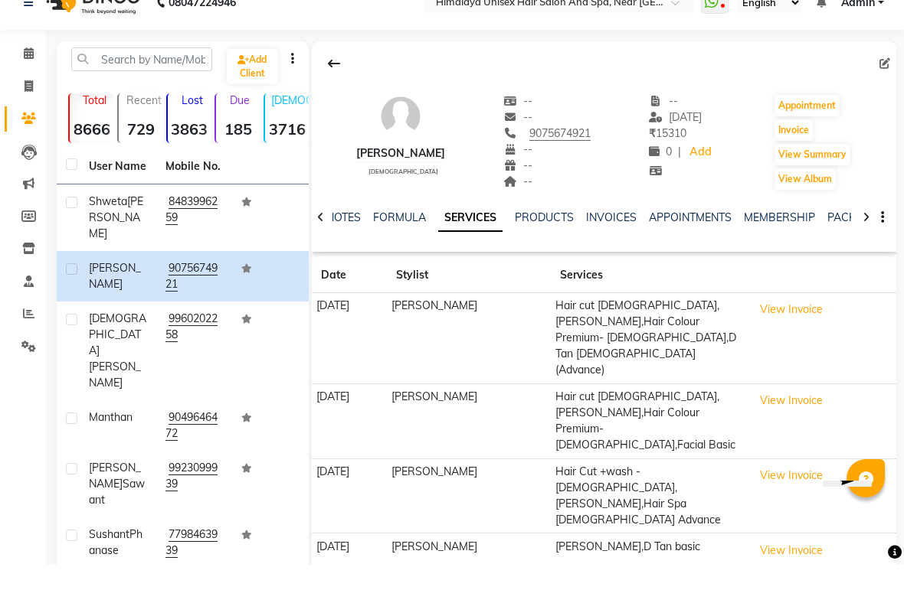
click at [873, 319] on td "View Invoice" at bounding box center [821, 364] width 149 height 91
click at [872, 324] on td "View Invoice" at bounding box center [821, 364] width 149 height 91
click at [67, 289] on label at bounding box center [71, 294] width 11 height 11
click at [67, 290] on input "checkbox" at bounding box center [71, 295] width 10 height 10
checkbox input "true"
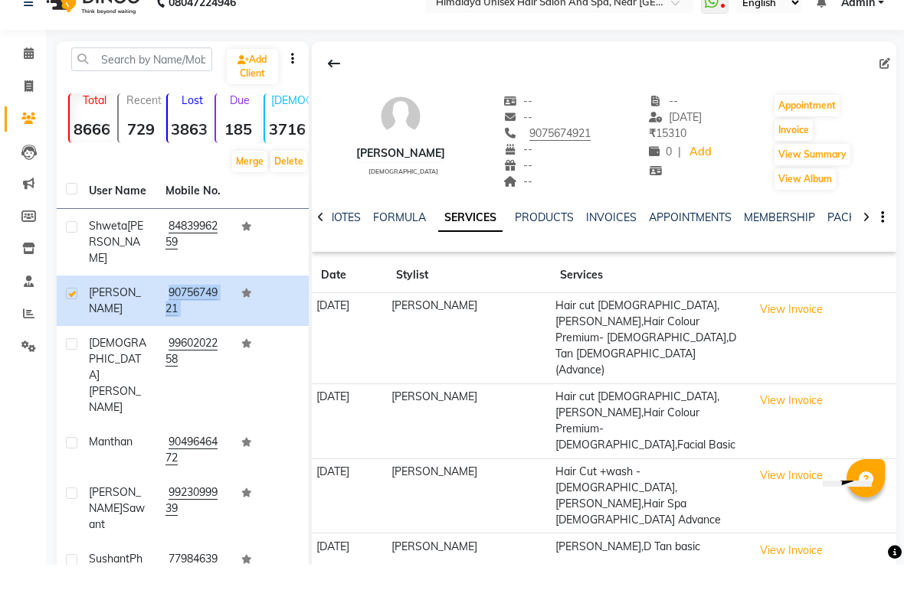
click at [250, 301] on td at bounding box center [270, 326] width 77 height 51
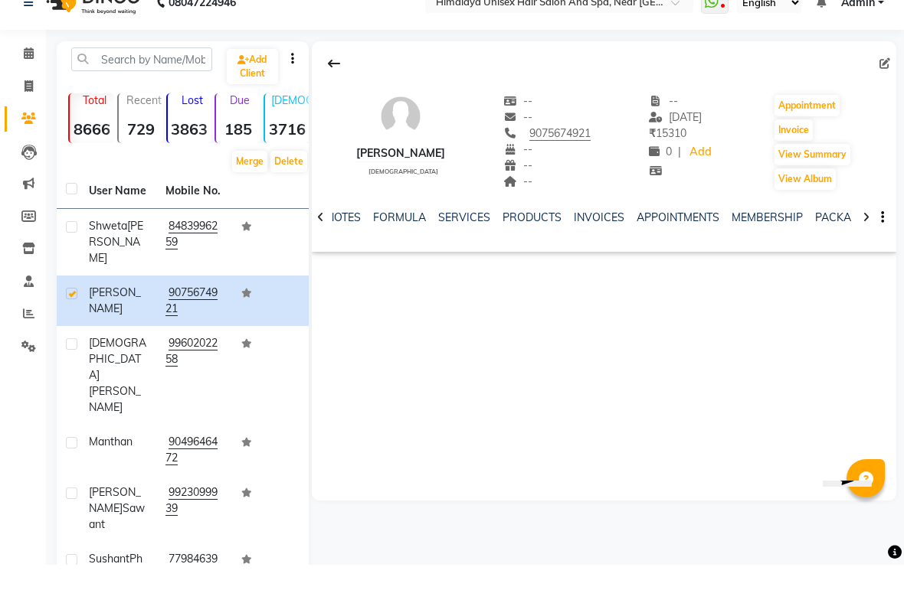
click at [247, 314] on icon at bounding box center [246, 318] width 11 height 9
click at [463, 236] on link "SERVICES" at bounding box center [464, 243] width 52 height 14
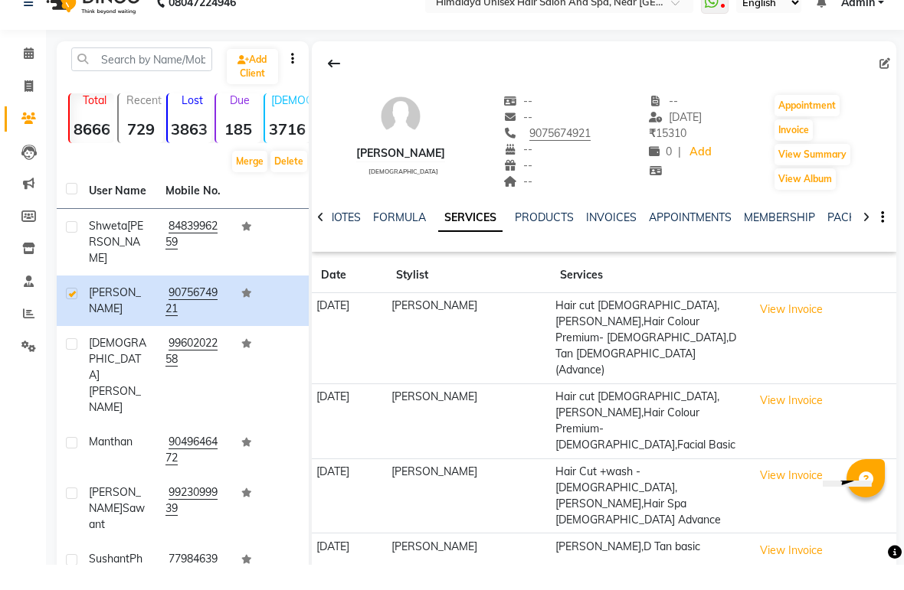
click at [248, 314] on icon at bounding box center [246, 318] width 11 height 9
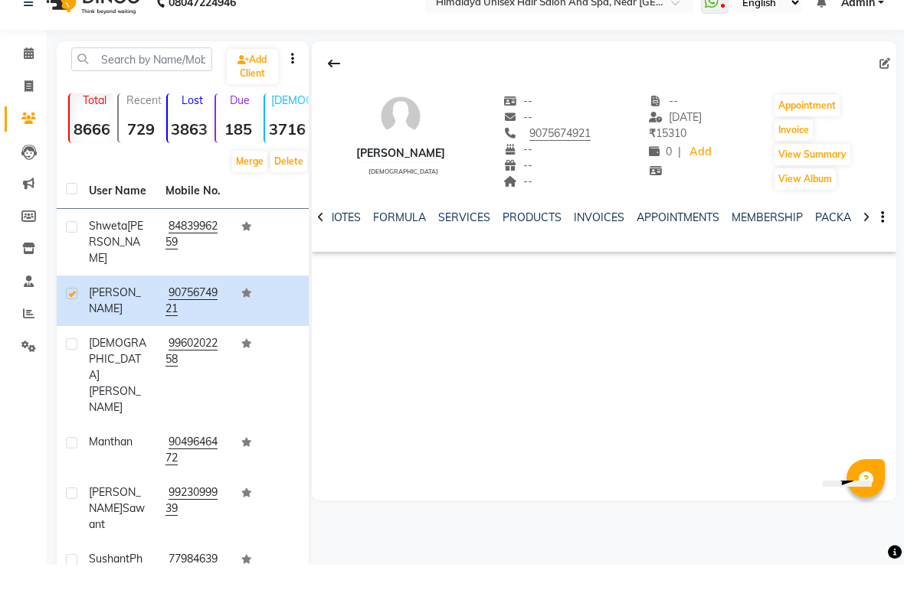
click at [463, 217] on div "NOTES FORMULA SERVICES PRODUCTS INVOICES APPOINTMENTS MEMBERSHIP PACKAGES VOUCH…" at bounding box center [604, 243] width 584 height 53
click at [465, 236] on link "SERVICES" at bounding box center [464, 243] width 52 height 14
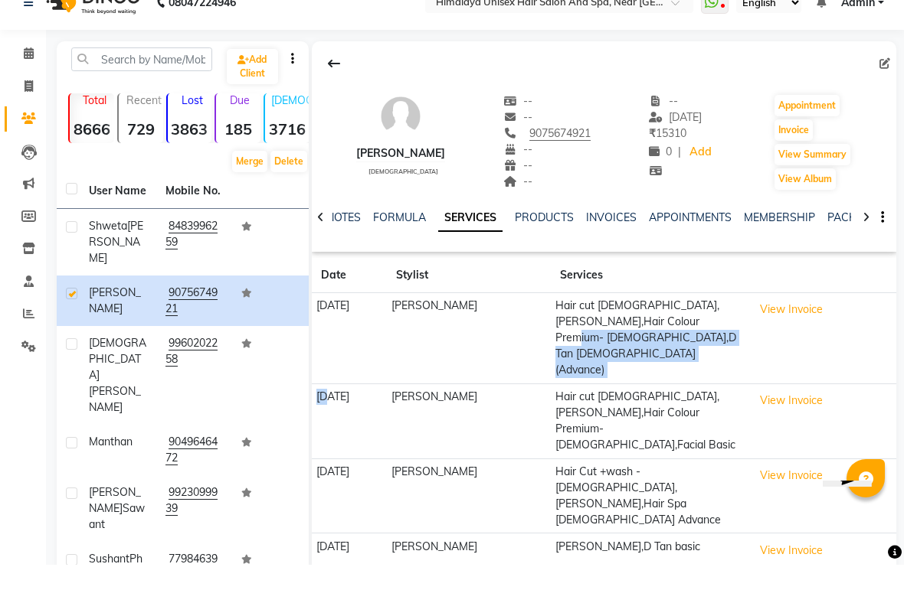
click at [865, 330] on td "View Invoice" at bounding box center [821, 364] width 149 height 91
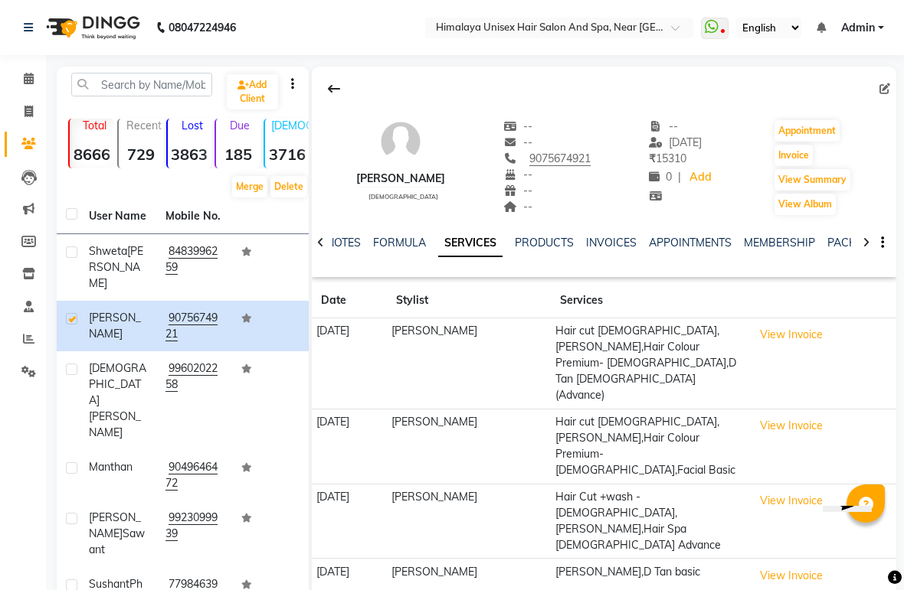
click at [20, 100] on link "Invoice" at bounding box center [23, 112] width 37 height 25
select select "service"
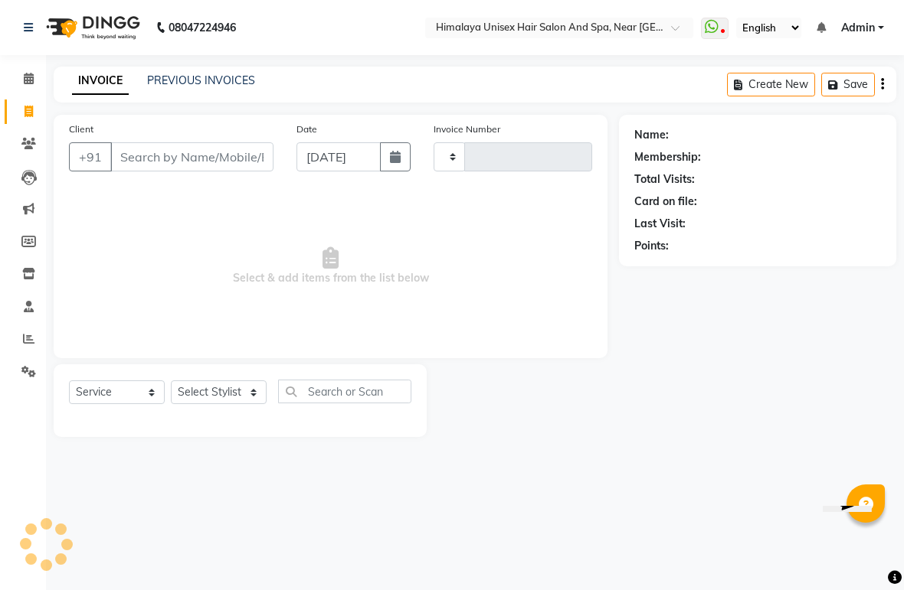
type input "1758"
select select "4594"
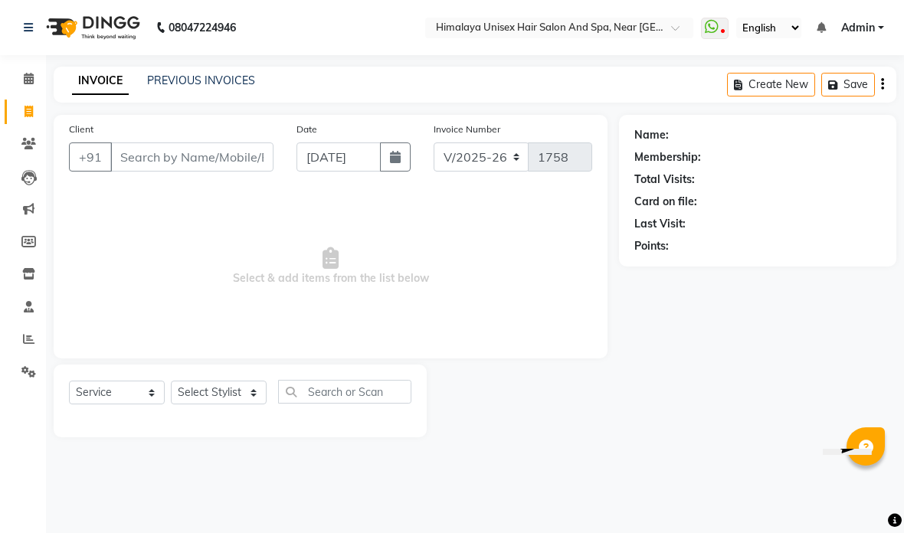
click at [219, 74] on link "PREVIOUS INVOICES" at bounding box center [201, 81] width 108 height 14
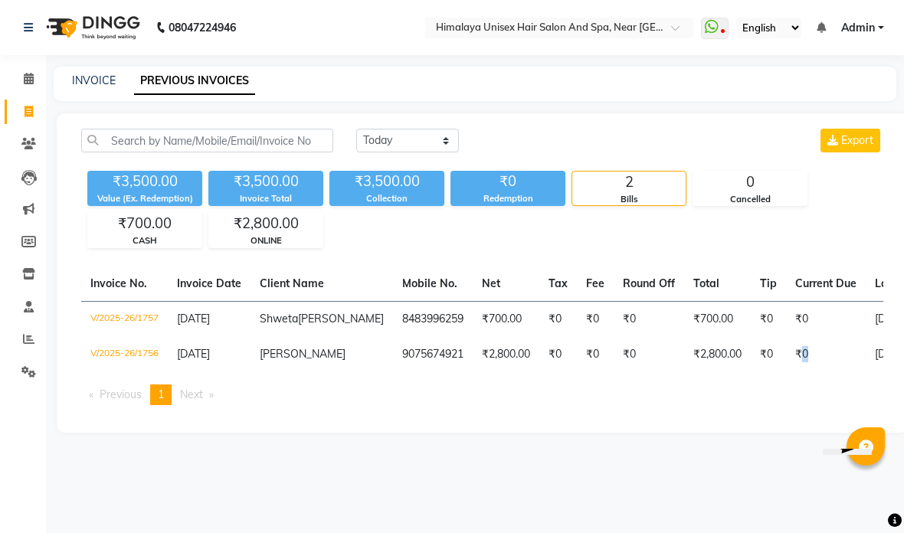
click at [771, 405] on ul "Previous page 1 / 1 You're on page 1 Next page" at bounding box center [482, 394] width 802 height 21
click at [762, 182] on div "0" at bounding box center [749, 182] width 113 height 21
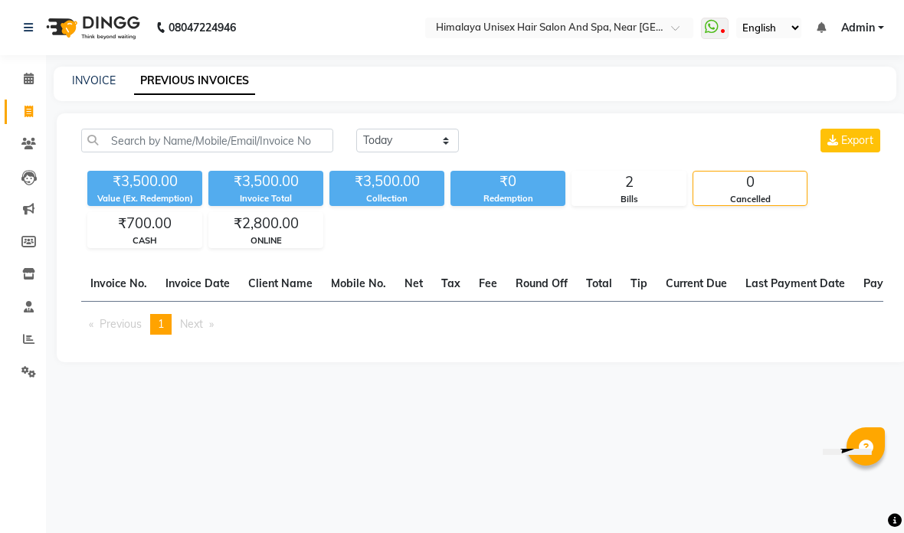
click at [164, 317] on span "1" at bounding box center [161, 324] width 6 height 14
click at [134, 317] on span "Previous page" at bounding box center [121, 324] width 42 height 14
click at [628, 188] on div "2" at bounding box center [628, 182] width 113 height 21
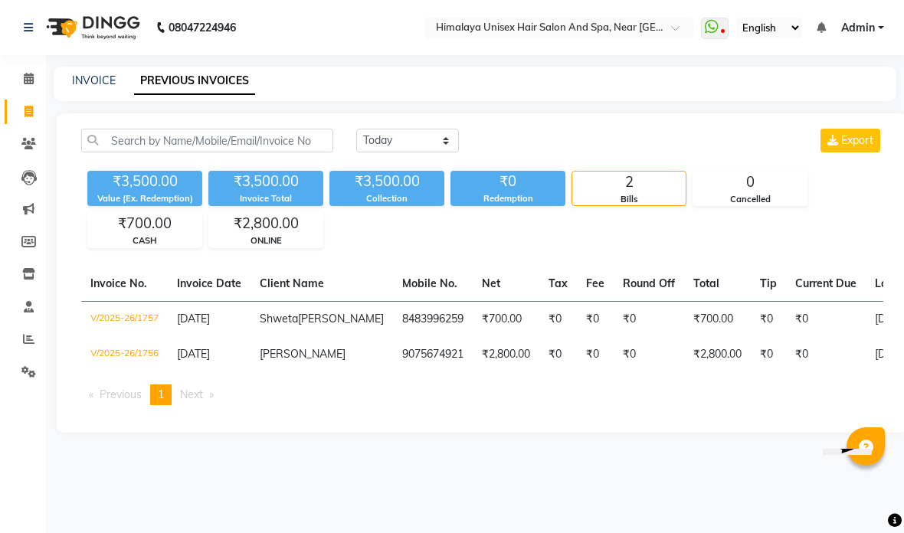
click at [684, 365] on td "₹2,800.00" at bounding box center [717, 354] width 67 height 35
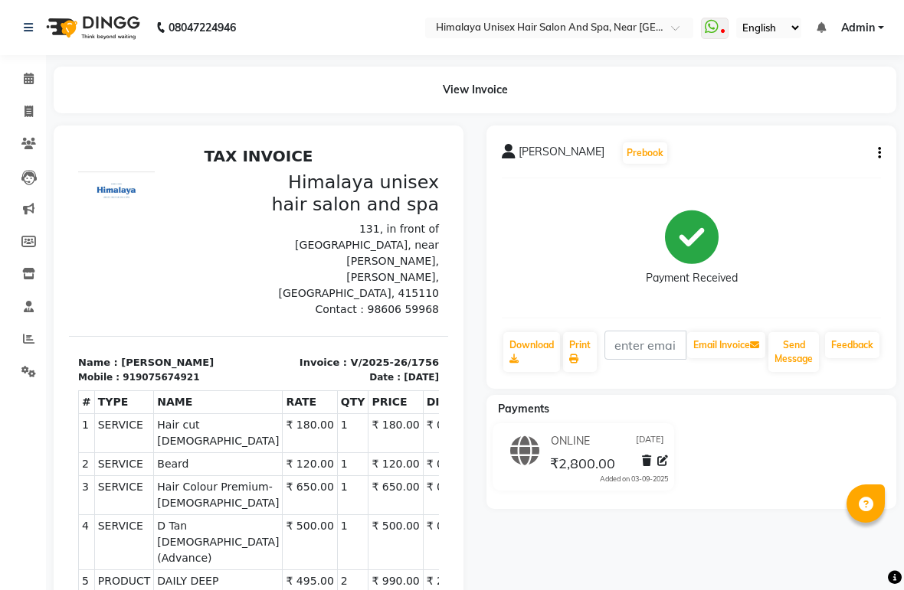
click at [859, 501] on icon at bounding box center [866, 505] width 15 height 15
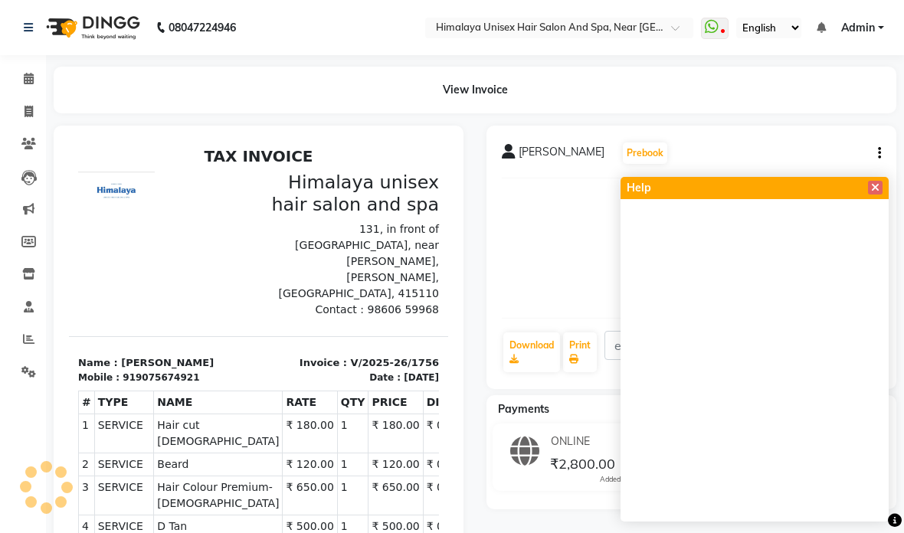
click at [555, 371] on link "Download" at bounding box center [531, 352] width 57 height 40
click at [488, 363] on div "[PERSON_NAME] Prebook Payment Received Download Print Email Invoice Send Messag…" at bounding box center [691, 257] width 410 height 263
click at [31, 116] on icon at bounding box center [29, 111] width 8 height 11
select select "service"
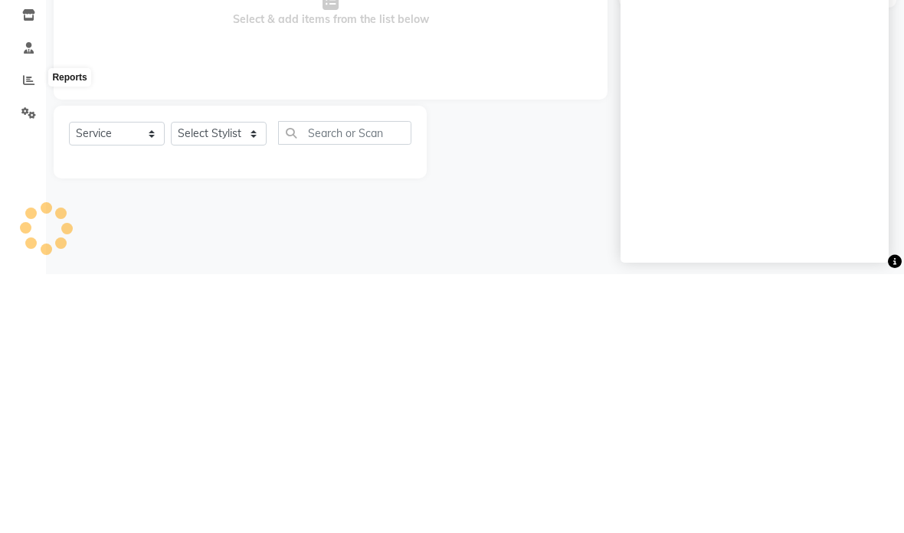
click at [37, 331] on span at bounding box center [28, 340] width 27 height 18
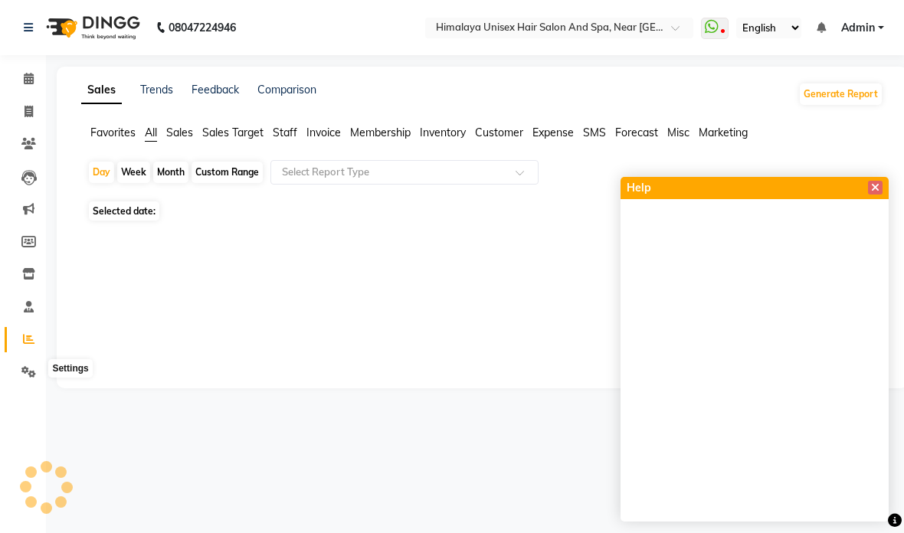
click at [24, 368] on icon at bounding box center [28, 371] width 15 height 11
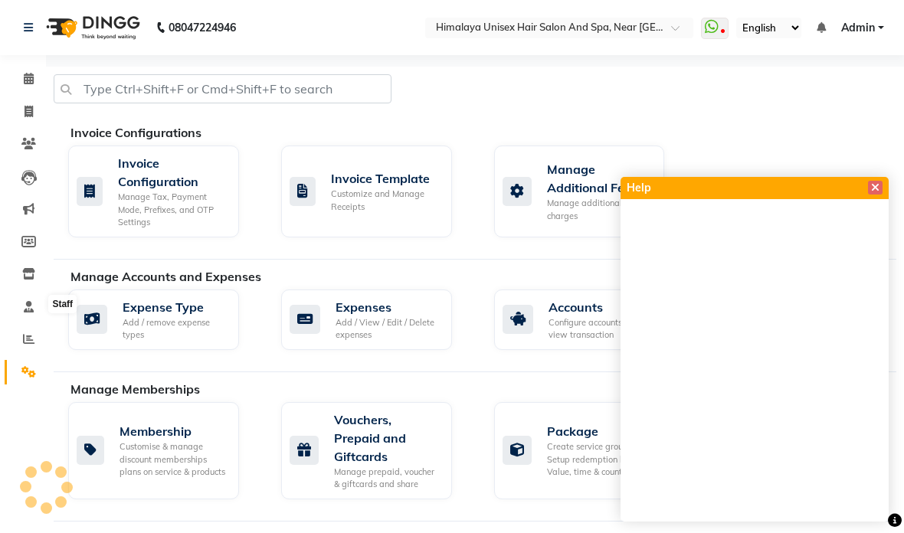
click at [24, 303] on icon at bounding box center [29, 306] width 10 height 11
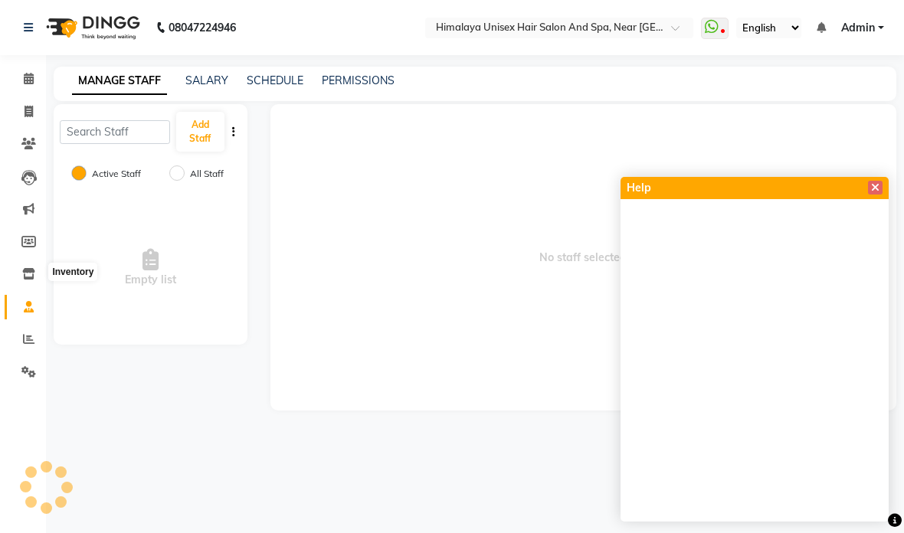
click at [31, 270] on icon at bounding box center [28, 273] width 13 height 11
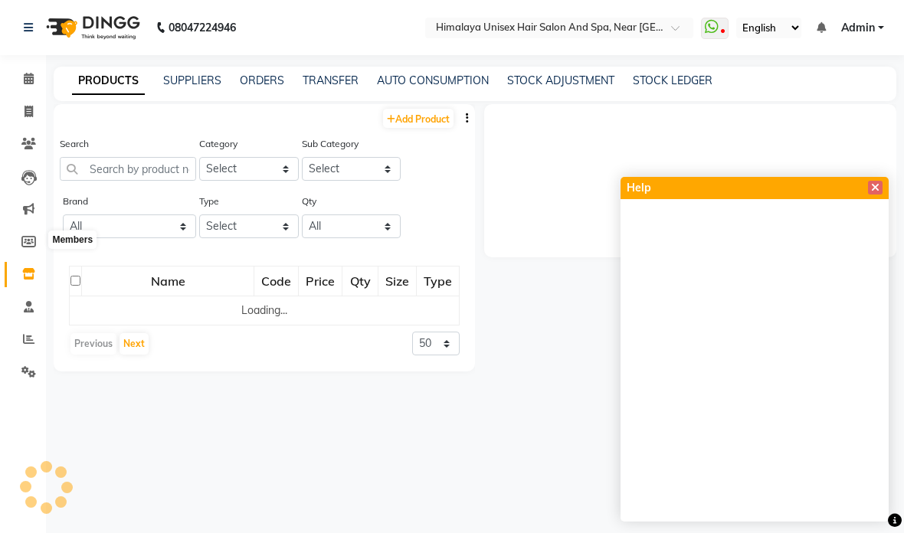
click at [25, 240] on icon at bounding box center [28, 241] width 15 height 11
select select
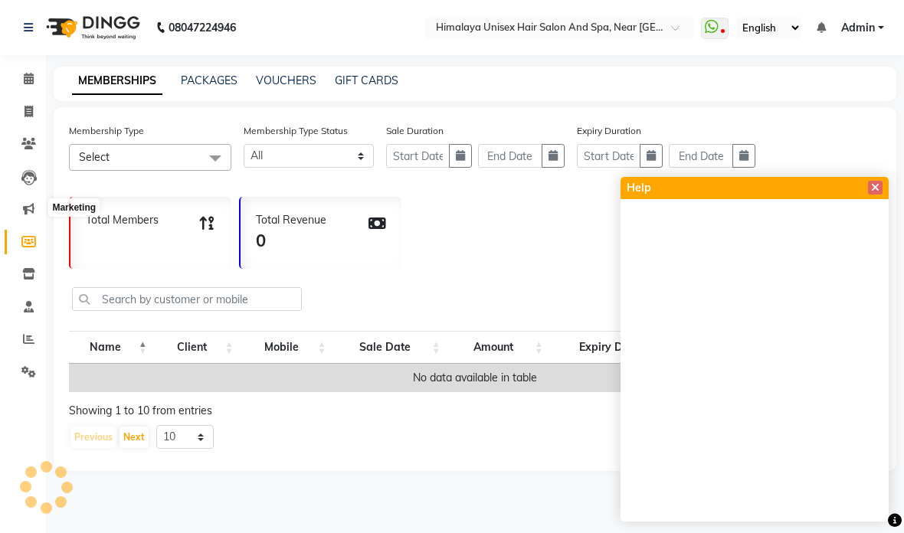
click at [25, 208] on icon at bounding box center [28, 208] width 11 height 11
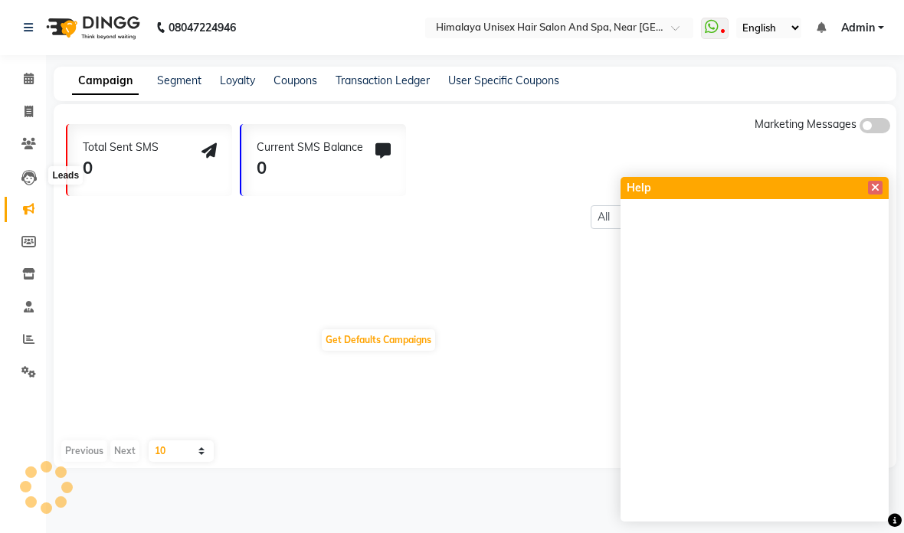
click at [33, 171] on icon at bounding box center [28, 177] width 15 height 15
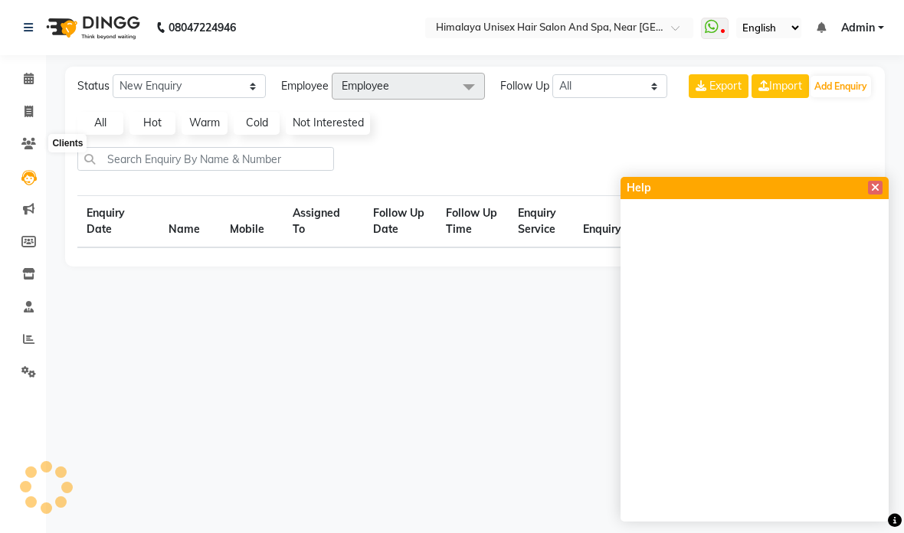
click at [25, 145] on icon at bounding box center [28, 143] width 15 height 11
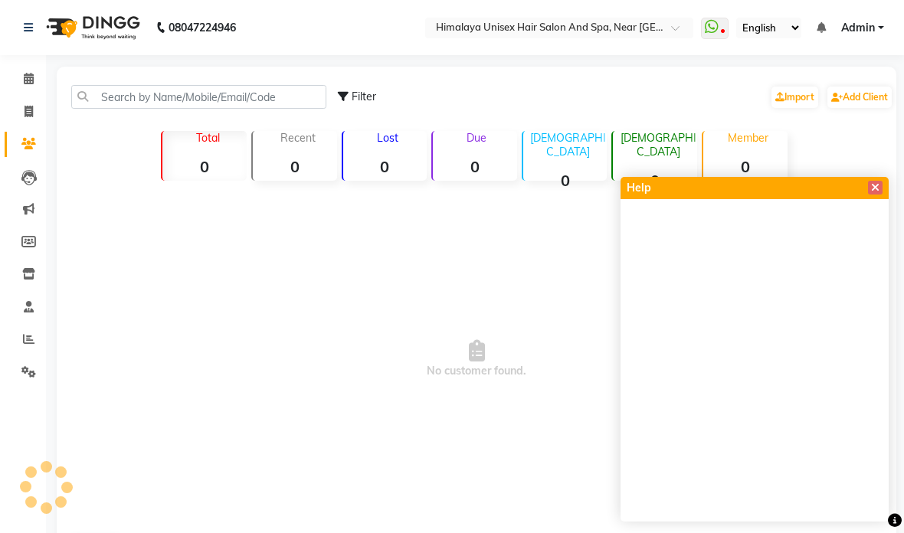
click at [28, 110] on icon at bounding box center [29, 111] width 8 height 11
select select "service"
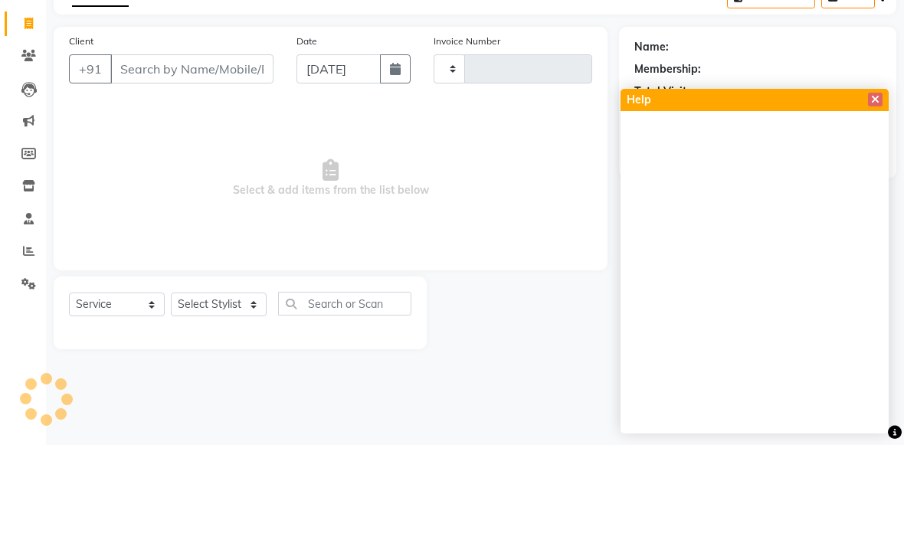
click at [210, 142] on input "Client" at bounding box center [191, 156] width 163 height 29
type input "p"
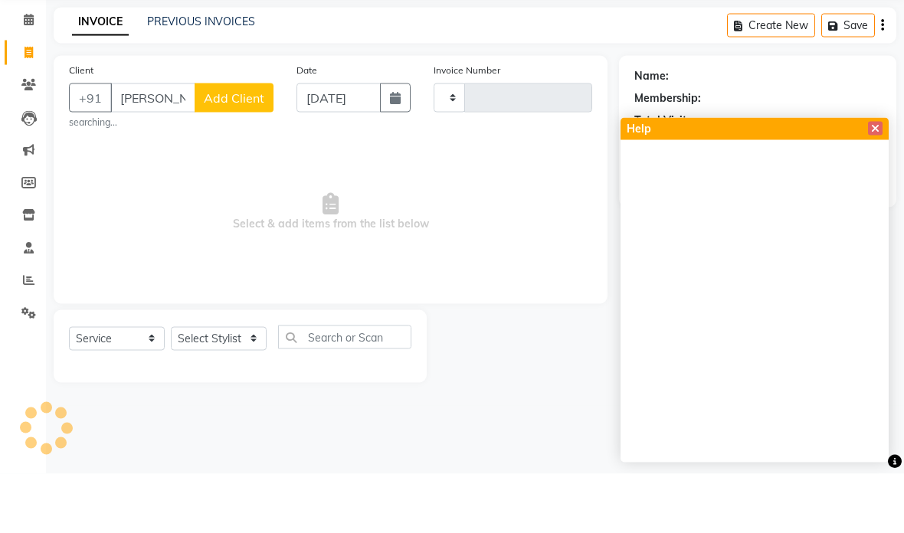
click at [188, 142] on input "[PERSON_NAME]" at bounding box center [152, 156] width 85 height 29
type input "j"
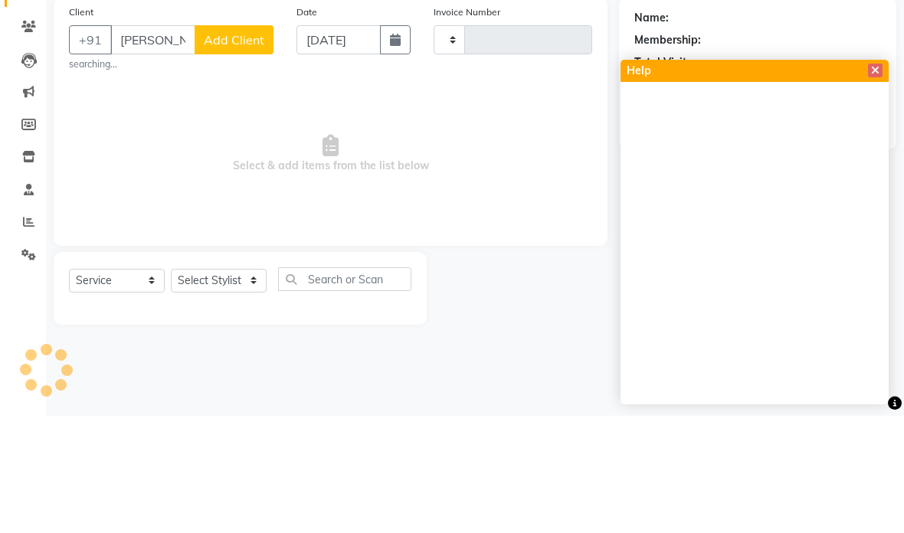
click at [873, 182] on icon at bounding box center [875, 187] width 8 height 11
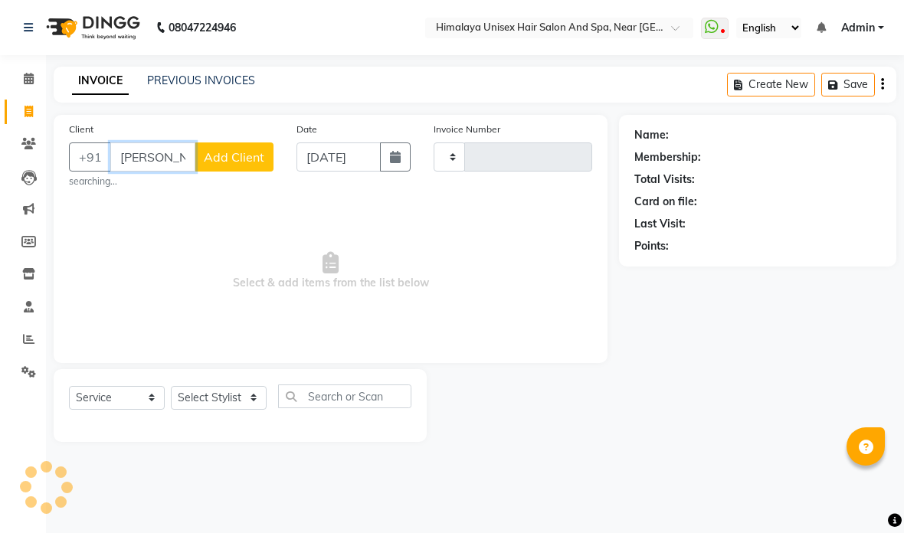
click at [165, 149] on input "[PERSON_NAME]" at bounding box center [152, 156] width 85 height 29
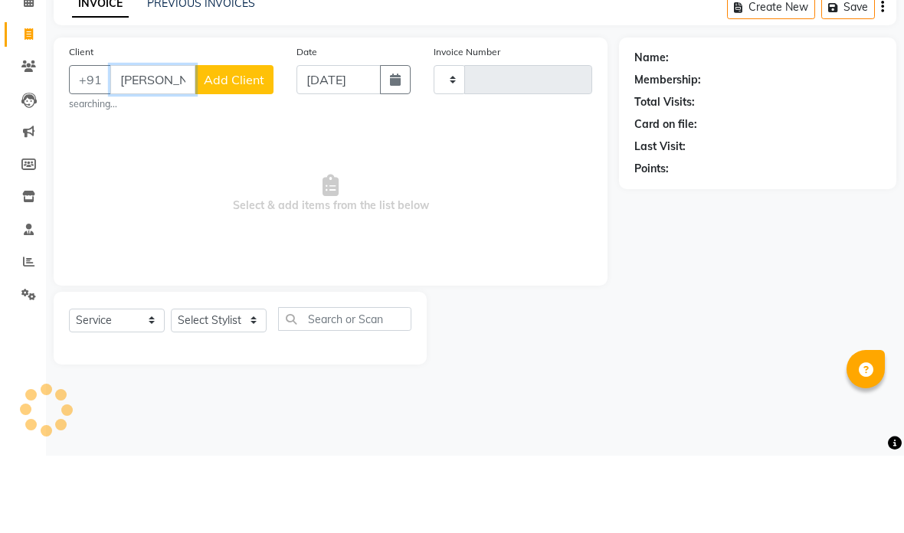
click at [174, 142] on input "[PERSON_NAME]" at bounding box center [152, 156] width 85 height 29
type input "j"
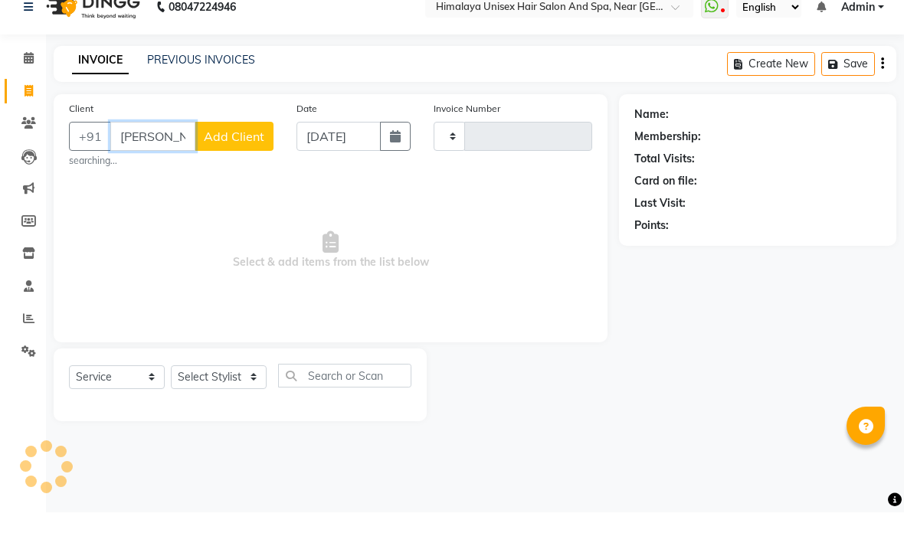
click at [183, 142] on input "[PERSON_NAME]" at bounding box center [152, 156] width 85 height 29
type input "j"
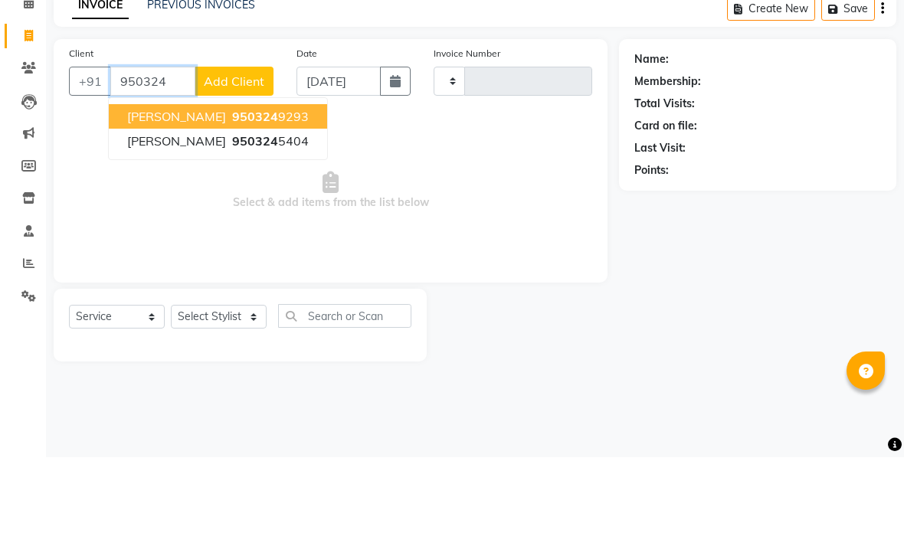
click at [239, 185] on span "950324" at bounding box center [255, 192] width 46 height 15
type input "9503249293"
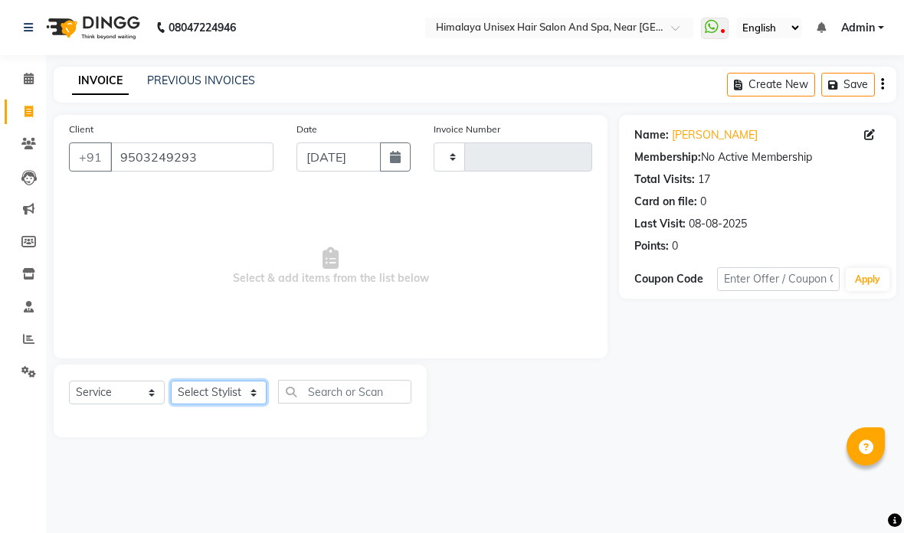
click at [250, 387] on select "Select Stylist" at bounding box center [219, 393] width 96 height 24
click at [253, 396] on select "Select Stylist" at bounding box center [219, 393] width 96 height 24
click at [241, 391] on select "Select Stylist" at bounding box center [219, 393] width 96 height 24
click at [250, 400] on select "Select Stylist" at bounding box center [219, 393] width 96 height 24
click at [247, 381] on select "Select Stylist" at bounding box center [219, 393] width 96 height 24
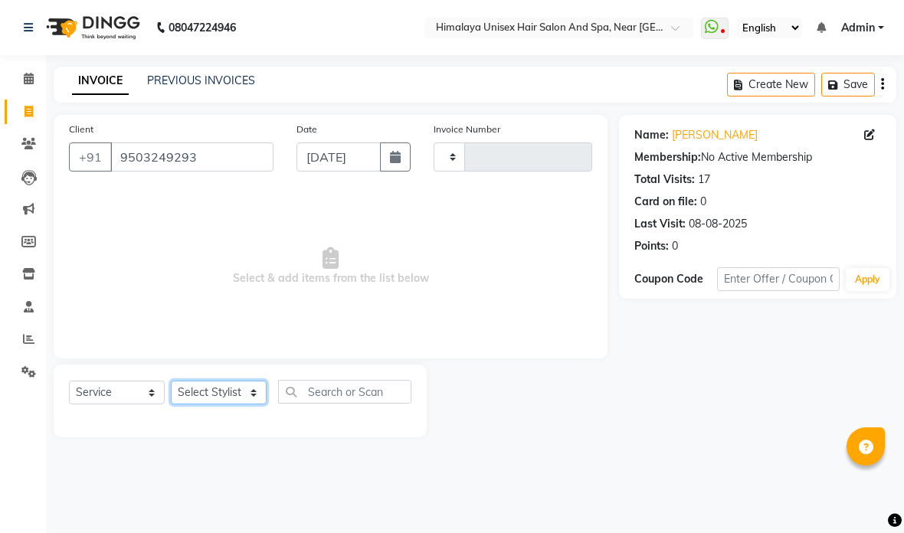
click at [249, 391] on select "Select Stylist" at bounding box center [219, 393] width 96 height 24
click at [248, 396] on select "Select Stylist" at bounding box center [219, 393] width 96 height 24
click at [249, 397] on select "Select Stylist" at bounding box center [219, 393] width 96 height 24
click at [244, 397] on select "Select Stylist" at bounding box center [219, 393] width 96 height 24
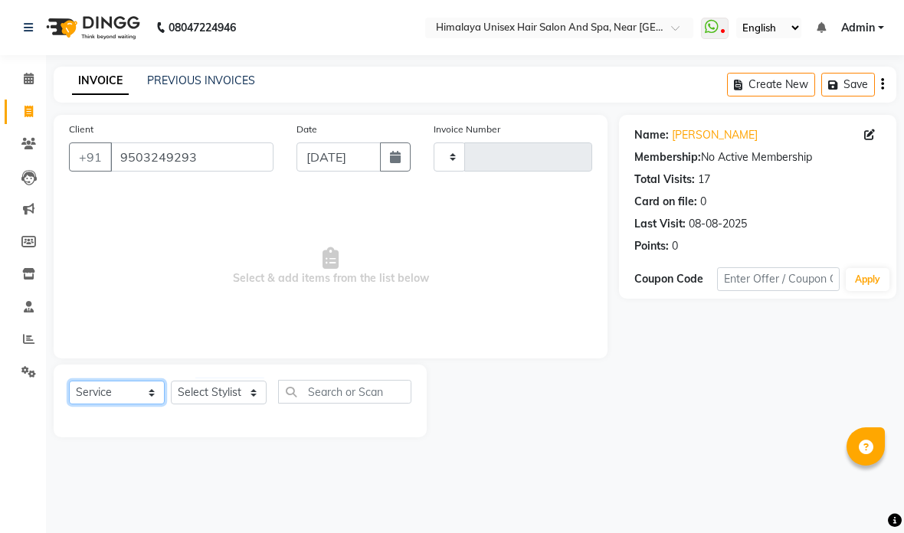
click at [155, 392] on select "Select Service Product Membership Package Voucher Prepaid Gift Card" at bounding box center [117, 393] width 96 height 24
click at [342, 392] on input "text" at bounding box center [344, 392] width 133 height 24
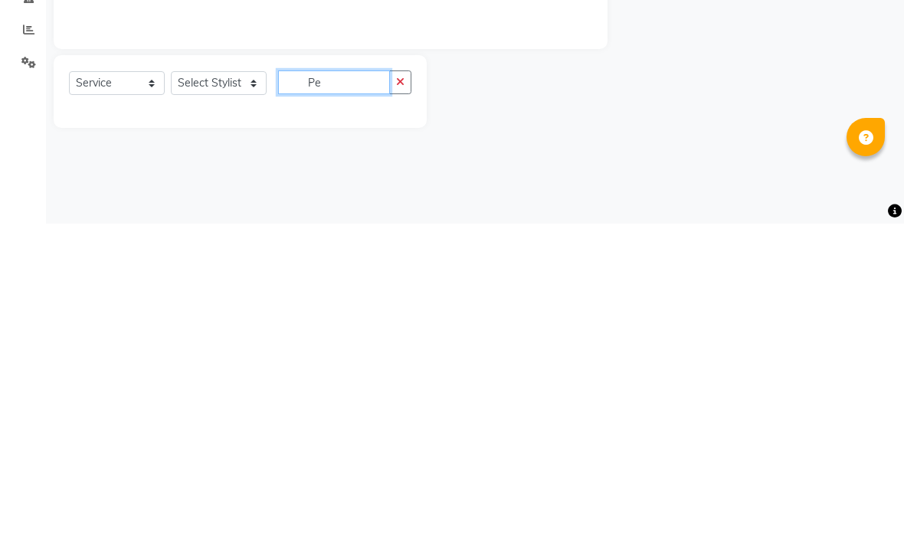
type input "P"
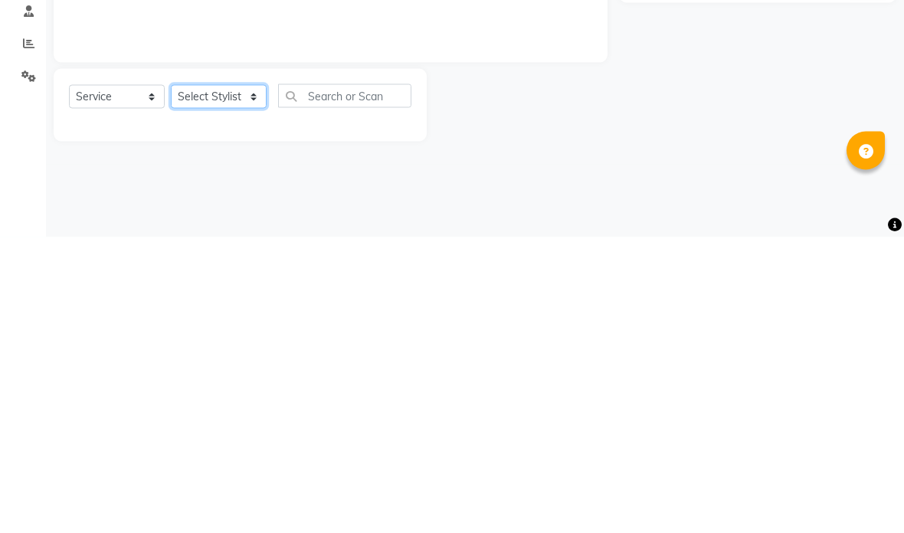
click at [253, 381] on select "Select Stylist" at bounding box center [219, 393] width 96 height 24
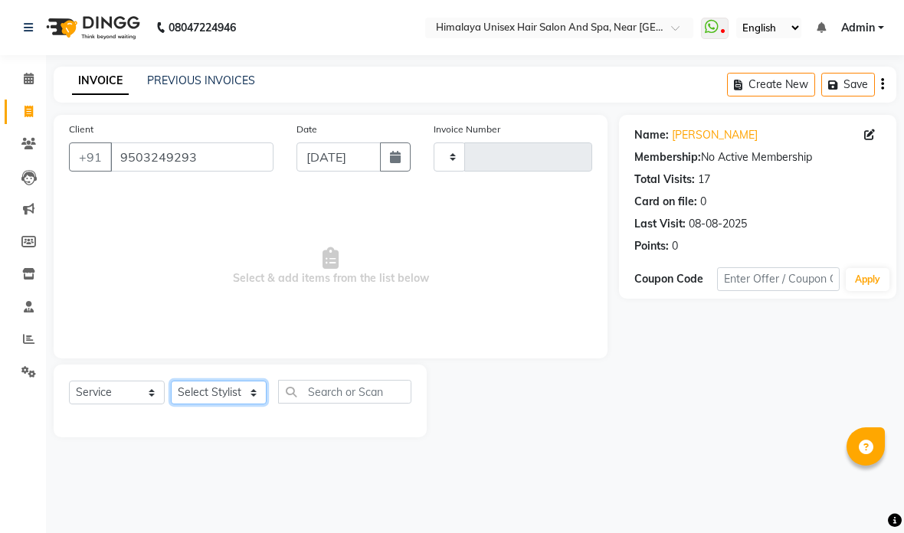
click at [243, 387] on select "Select Stylist" at bounding box center [219, 393] width 96 height 24
click at [203, 396] on select "Select Stylist" at bounding box center [219, 393] width 96 height 24
click at [211, 387] on select "Select Stylist" at bounding box center [219, 393] width 96 height 24
click at [224, 387] on select "Select Stylist" at bounding box center [219, 393] width 96 height 24
click at [622, 391] on div "Name: [PERSON_NAME] Membership: No Active Membership Total Visits: 17 Card on f…" at bounding box center [763, 276] width 289 height 322
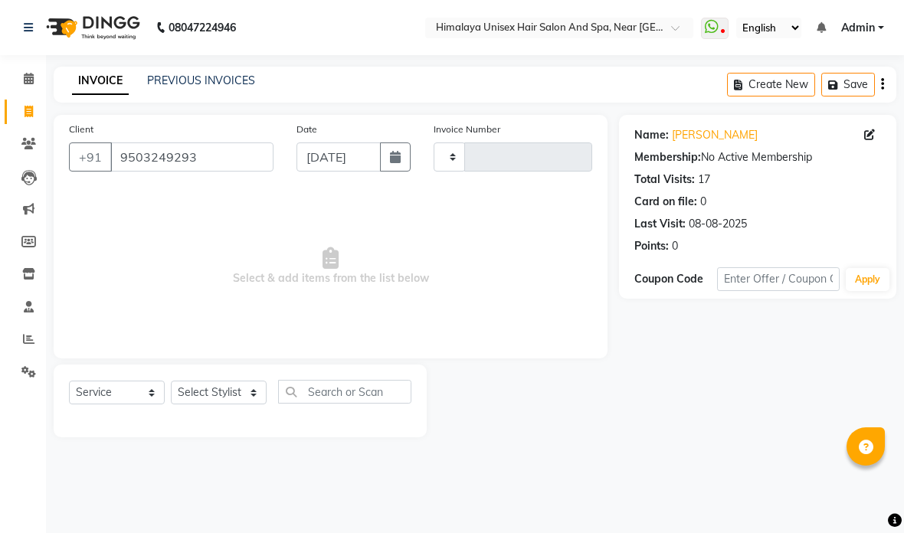
click at [577, 411] on div at bounding box center [523, 401] width 192 height 73
